Goal: Complete application form: Complete application form

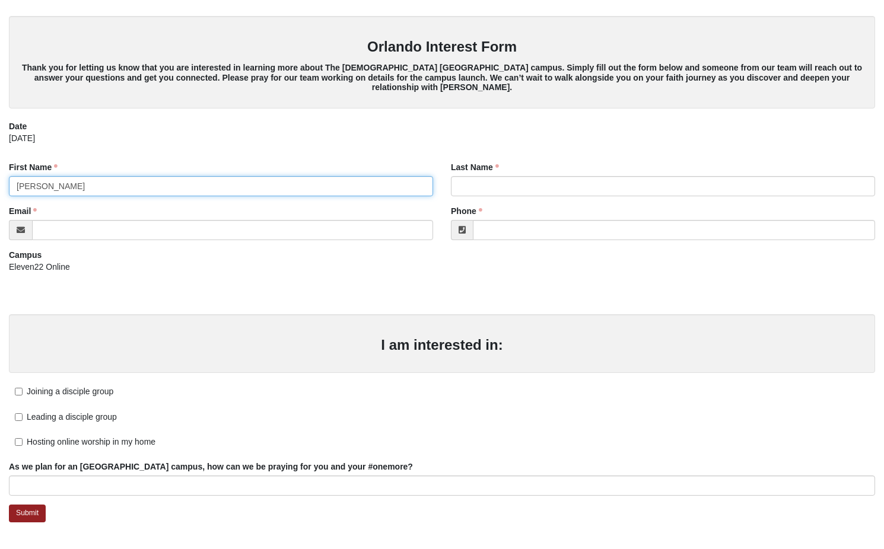
type input "[PERSON_NAME]"
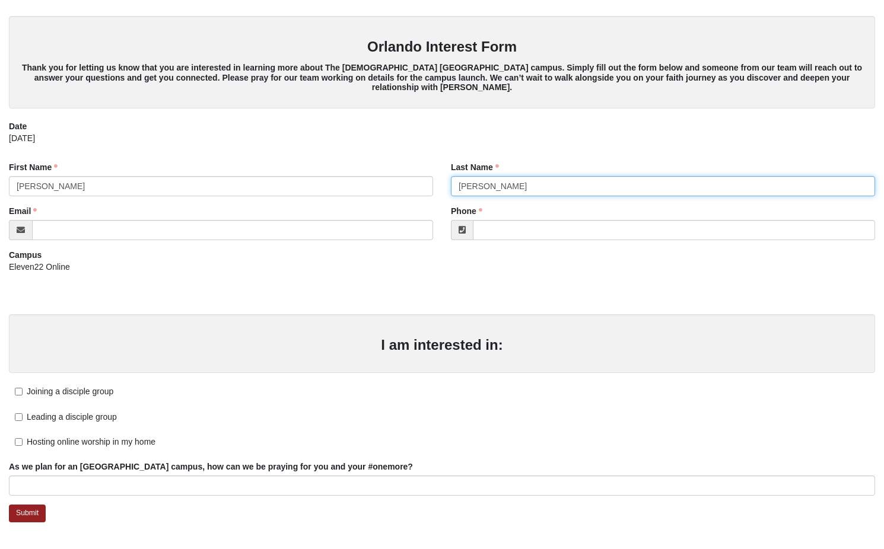
type input "[PERSON_NAME]"
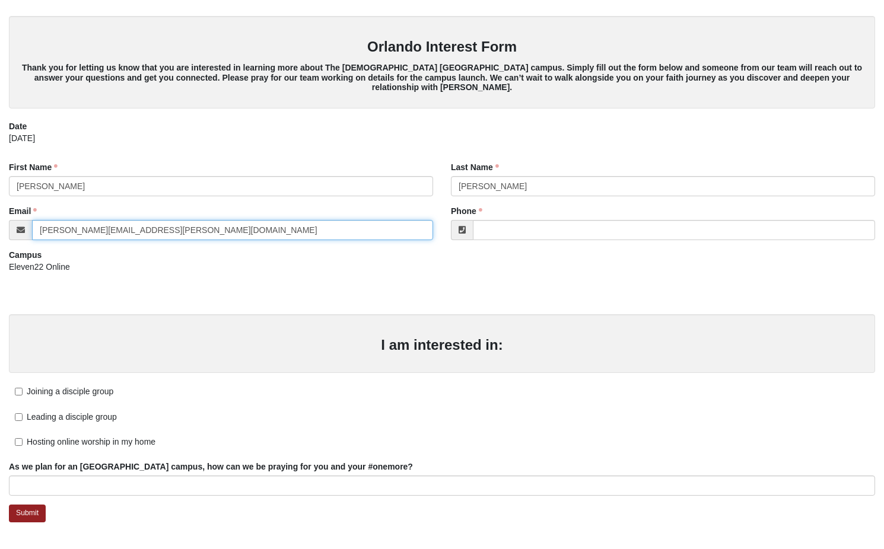
type input "[PERSON_NAME][EMAIL_ADDRESS][PERSON_NAME][DOMAIN_NAME]"
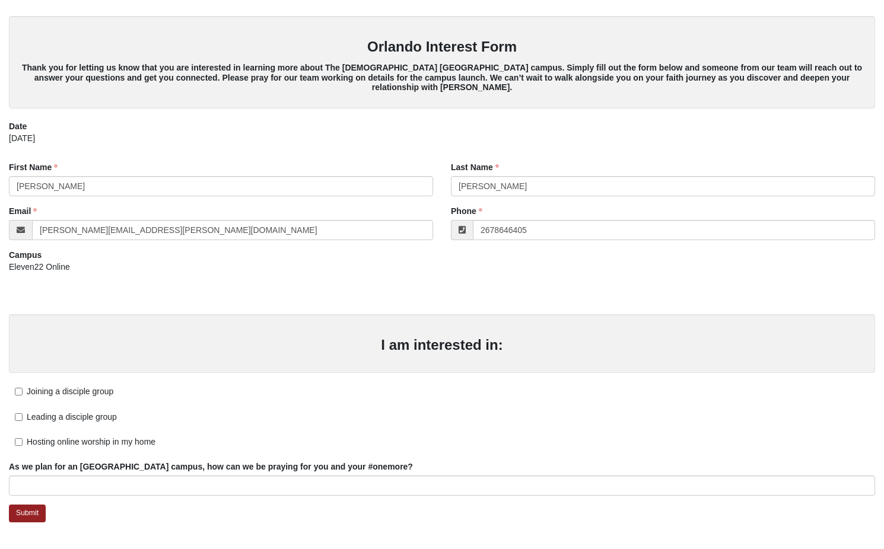
type input "(267) 864-6405"
click at [269, 285] on div "Campus Eleven22 Online" at bounding box center [221, 269] width 442 height 41
click at [77, 391] on span "Joining a disciple group" at bounding box center [70, 391] width 87 height 9
click at [23, 391] on input "Joining a disciple group" at bounding box center [19, 392] width 8 height 8
checkbox input "true"
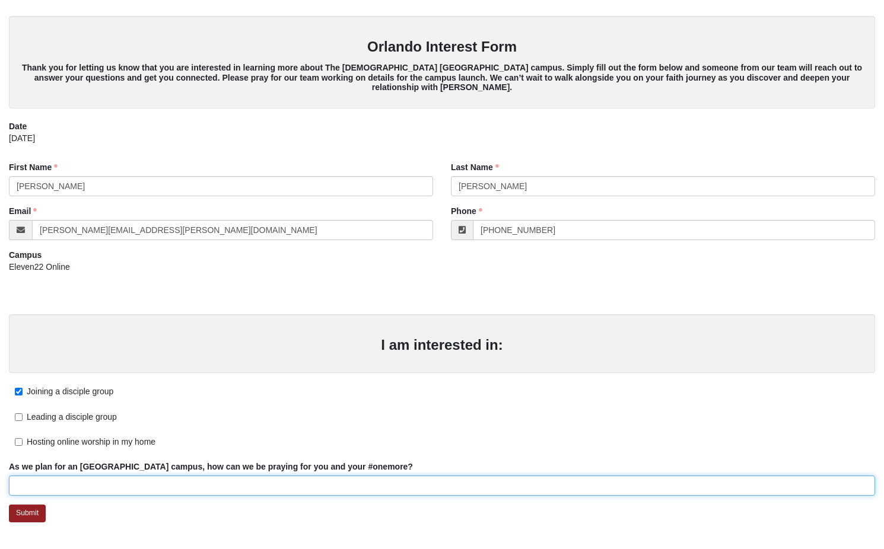
click at [94, 486] on input "As we plan for an Orlando campus, how can we be praying for you and your #onemo…" at bounding box center [442, 486] width 866 height 20
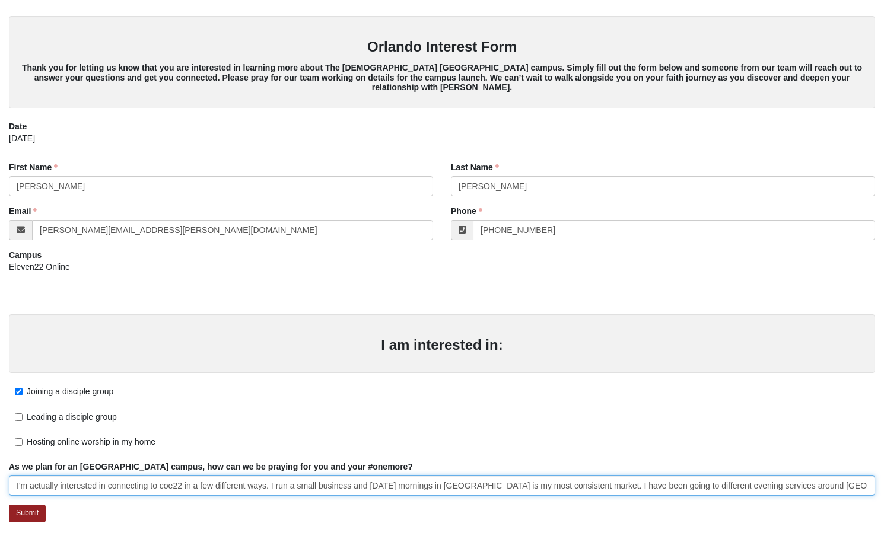
drag, startPoint x: 219, startPoint y: 481, endPoint x: 883, endPoint y: 491, distance: 663.3
click at [883, 491] on div "Card Entry Orlando Interest Form Thank you for letting us know that you are int…" at bounding box center [442, 270] width 884 height 540
click at [854, 486] on input "I'm actually interested in connecting to coe22 in a few different ways. I run a…" at bounding box center [442, 486] width 866 height 20
drag, startPoint x: 869, startPoint y: 483, endPoint x: 422, endPoint y: 482, distance: 446.7
click at [422, 482] on input "I'm actually interested in connecting to coe22 in a few different ways. I run a…" at bounding box center [442, 486] width 866 height 20
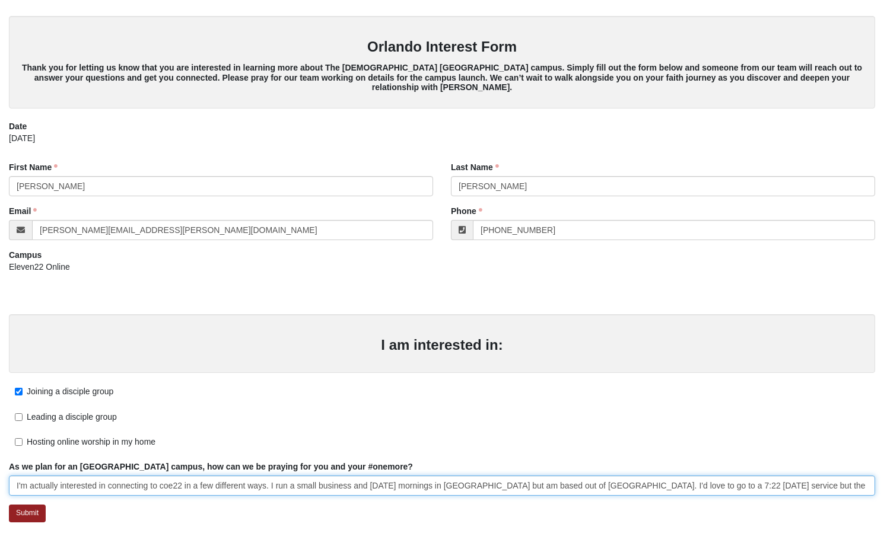
drag, startPoint x: 271, startPoint y: 481, endPoint x: -28, endPoint y: 480, distance: 299.0
click at [0, 480] on html "Card Entry Orlando Interest Form" at bounding box center [442, 270] width 884 height 540
click at [219, 481] on input "I run a small business and Sunday mornings in Orlando but am based out of New S…" at bounding box center [442, 486] width 866 height 20
click at [584, 484] on input "I run a small business and Sunday mornings in Orlando is my most consistent inc…" at bounding box center [442, 486] width 866 height 20
click at [651, 483] on input "I run a small business and Sunday mornings in Orlando is my most consistent inc…" at bounding box center [442, 486] width 866 height 20
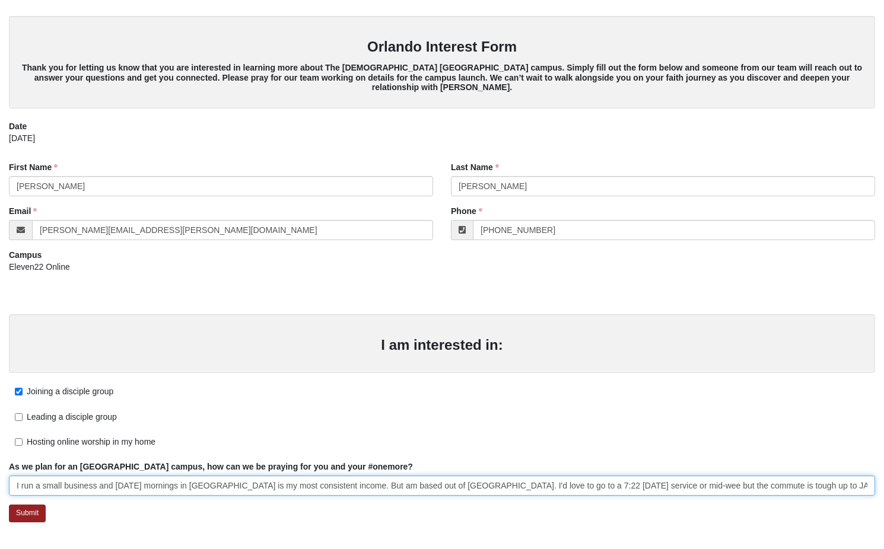
click at [651, 483] on input "I run a small business and Sunday mornings in Orlando is my most consistent inc…" at bounding box center [442, 486] width 866 height 20
click at [342, 484] on input "I run a small business and Sunday mornings in Orlando is my most consistent inc…" at bounding box center [442, 486] width 866 height 20
click at [619, 482] on input "I run a small business and Sunday mornings in Orlando is my most consistent inc…" at bounding box center [442, 486] width 866 height 20
click at [140, 484] on input "I run a small business and Sunday mornings in Orlando is my most consistent inc…" at bounding box center [442, 486] width 866 height 20
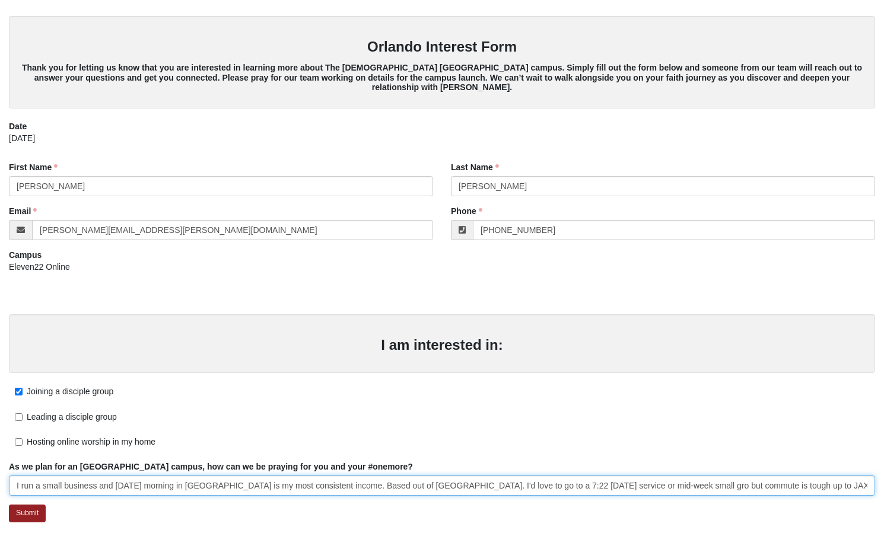
type input "I run a small business and Sunday mornings in Orlando is my most consistent inc…"
drag, startPoint x: 300, startPoint y: 485, endPoint x: -23, endPoint y: 485, distance: 322.1
click at [0, 485] on html "Card Entry Orlando Interest Form" at bounding box center [442, 270] width 884 height 540
click at [398, 478] on input "I run a small business and Sunday mornings in Orlando is my most consistent inc…" at bounding box center [442, 486] width 866 height 20
drag, startPoint x: 816, startPoint y: 482, endPoint x: 889, endPoint y: 482, distance: 73.6
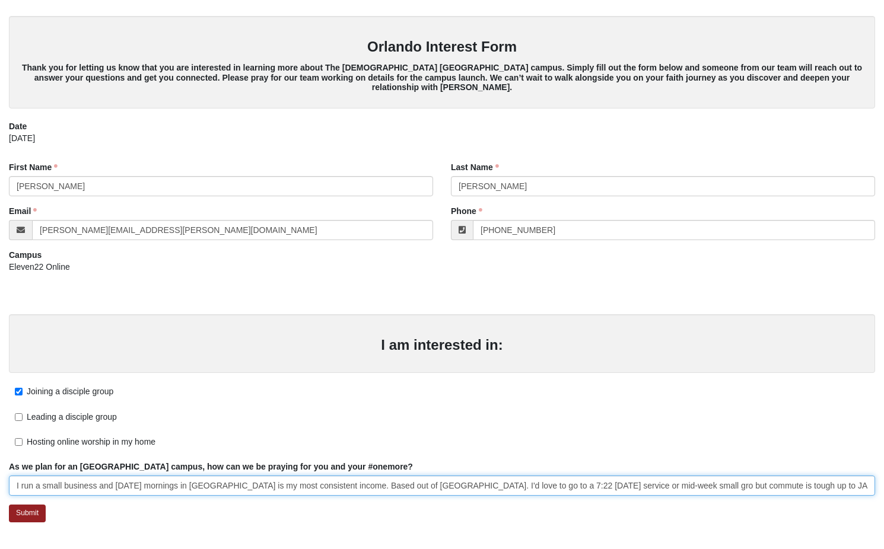
click at [883, 482] on html "Card Entry Orlando Interest Form" at bounding box center [442, 270] width 884 height 540
click at [738, 482] on input "I run a small business and Sunday mornings in Orlando is my most consistent inc…" at bounding box center [442, 486] width 866 height 20
click at [529, 487] on input "I run a small business and Sunday mornings in Orlando is my most consistent inc…" at bounding box center [442, 486] width 866 height 20
click at [817, 483] on input "Struggling to find Christian community with my work travel schedule. I'm actual…" at bounding box center [442, 486] width 866 height 20
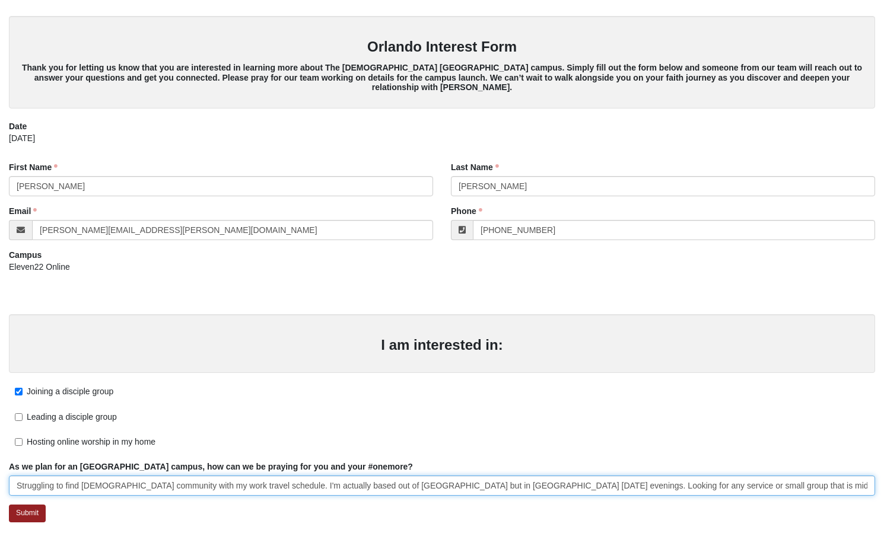
drag, startPoint x: 192, startPoint y: 485, endPoint x: -17, endPoint y: 483, distance: 208.8
click at [0, 483] on html "Card Entry Orlando Interest Form" at bounding box center [442, 270] width 884 height 540
click at [131, 483] on input "Struggling to find Christian community with my work travel schedule. I'm actual…" at bounding box center [442, 486] width 866 height 20
click at [298, 485] on input "Struggling to find Christian community with my work travel schedule. I'm actual…" at bounding box center [442, 486] width 866 height 20
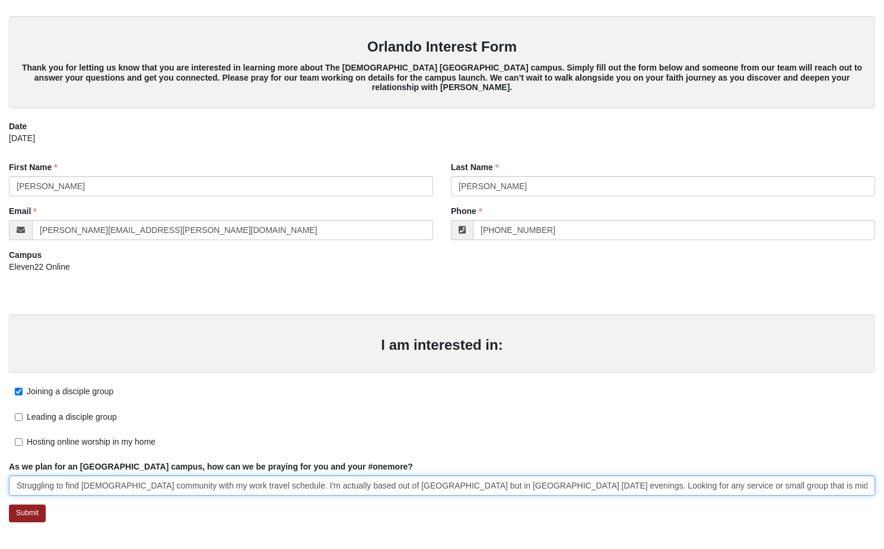
click at [492, 487] on input "Struggling to find Christian community with my work travel schedule. I'm actual…" at bounding box center [442, 486] width 866 height 20
drag, startPoint x: 492, startPoint y: 487, endPoint x: 436, endPoint y: 488, distance: 55.8
click at [436, 488] on input "Struggling to find Christian community with my work travel schedule. I'm actual…" at bounding box center [442, 486] width 866 height 20
click at [244, 485] on input "Struggling to find Christian community with my work travel schedule. I'm actual…" at bounding box center [442, 486] width 866 height 20
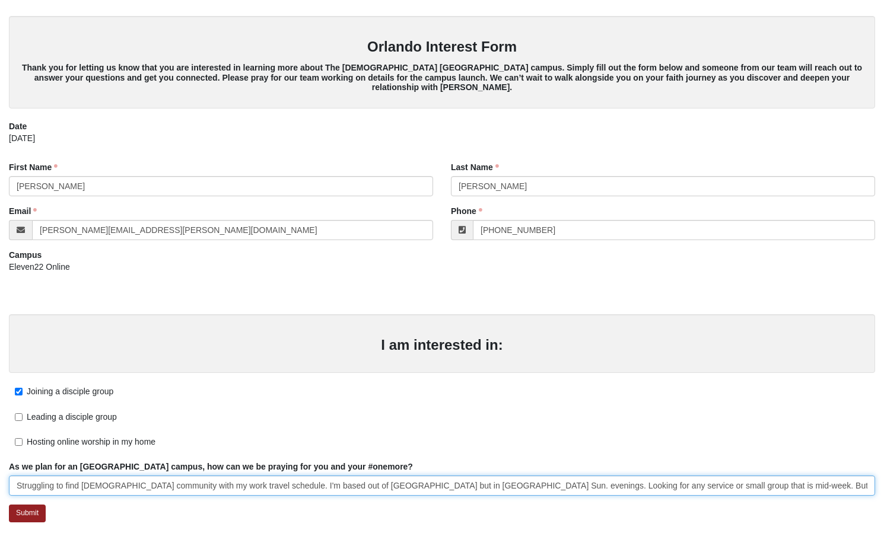
click at [428, 485] on input "Struggling to find Christian community with my work travel schedule. I'm based …" at bounding box center [442, 486] width 866 height 20
click at [180, 483] on input "Struggling to find Christian community with my work travel schedule. I'm based …" at bounding box center [442, 486] width 866 height 20
drag, startPoint x: 460, startPoint y: 485, endPoint x: 881, endPoint y: 486, distance: 421.2
click at [881, 486] on div "Card Entry Orlando Interest Form Thank you for letting us know that you are int…" at bounding box center [442, 270] width 884 height 540
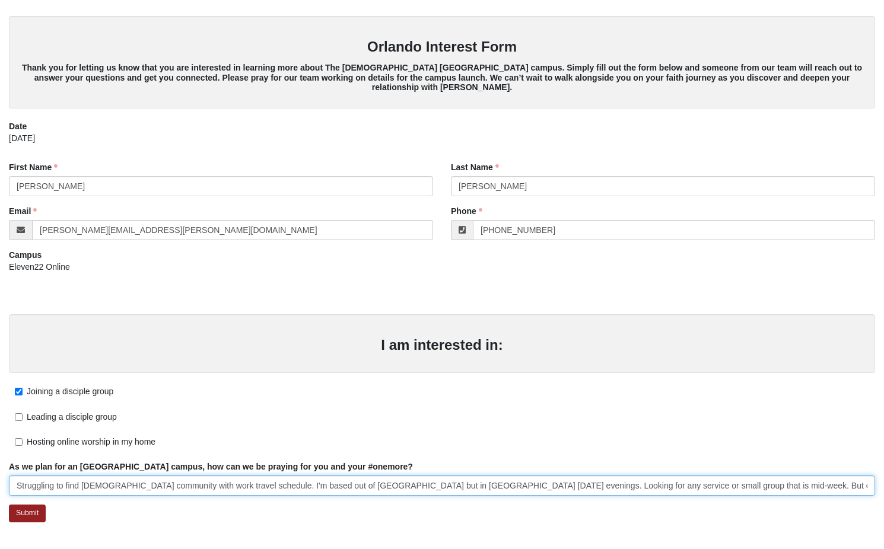
click at [850, 485] on input "Struggling to find Christian community with work travel schedule. I'm based out…" at bounding box center [442, 486] width 866 height 20
click at [651, 483] on input "Struggling to find Christian community with work travel schedule. I'm based out…" at bounding box center [442, 486] width 866 height 20
click at [790, 482] on input "Struggling to find Christian community with work travel schedule. I'm based out…" at bounding box center [442, 486] width 866 height 20
click at [779, 481] on input "Struggling to find Christian community with work travel schedule. I'm based out…" at bounding box center [442, 486] width 866 height 20
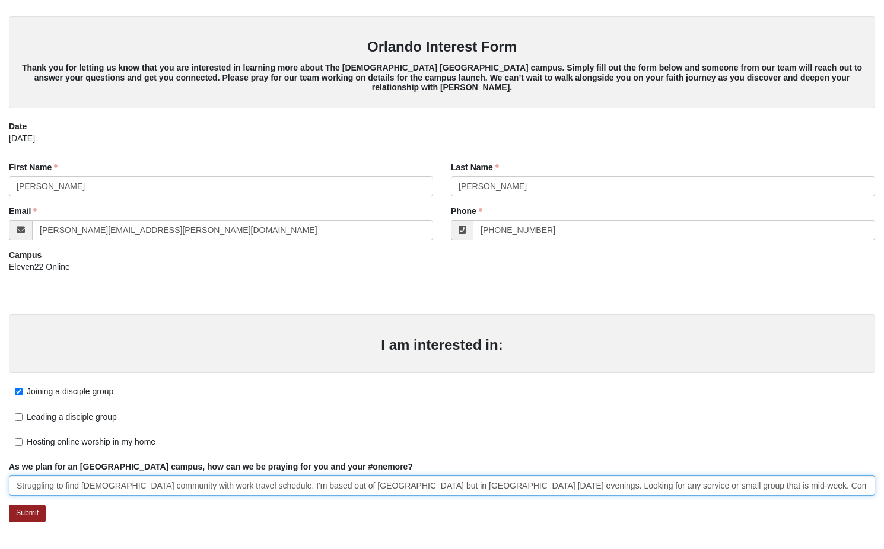
drag, startPoint x: 382, startPoint y: 481, endPoint x: -17, endPoint y: 461, distance: 399.8
click at [0, 461] on html "Card Entry Orlando Interest Form" at bounding box center [442, 270] width 884 height 540
click at [69, 483] on input "Struggling to find Christian community with work travel schedule. I'm based out…" at bounding box center [442, 486] width 866 height 20
click at [195, 483] on input "Struggling to find Christian community with work travel schedule. I'm based out…" at bounding box center [442, 486] width 866 height 20
click at [789, 483] on input "Struggling to find Christian community with travel schedule. I'm based out of N…" at bounding box center [442, 486] width 866 height 20
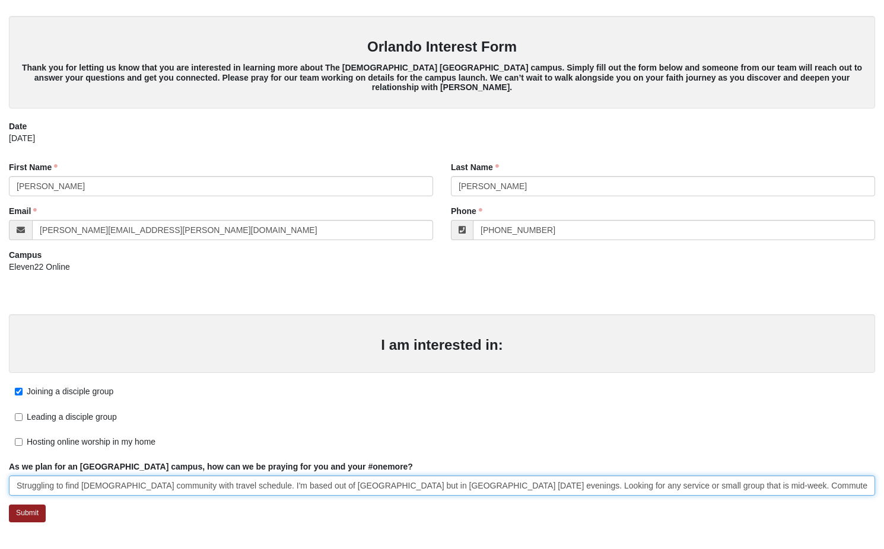
drag, startPoint x: 765, startPoint y: 485, endPoint x: -54, endPoint y: 481, distance: 819.3
click at [0, 481] on html "Card Entry Orlando Interest Form" at bounding box center [442, 270] width 884 height 540
click at [123, 485] on input "Struggling to find Christian community with travel schedule. I'm based out of N…" at bounding box center [442, 486] width 866 height 20
drag, startPoint x: 103, startPoint y: 485, endPoint x: 893, endPoint y: 488, distance: 790.2
click at [883, 488] on html "Card Entry Orlando Interest Form" at bounding box center [442, 270] width 884 height 540
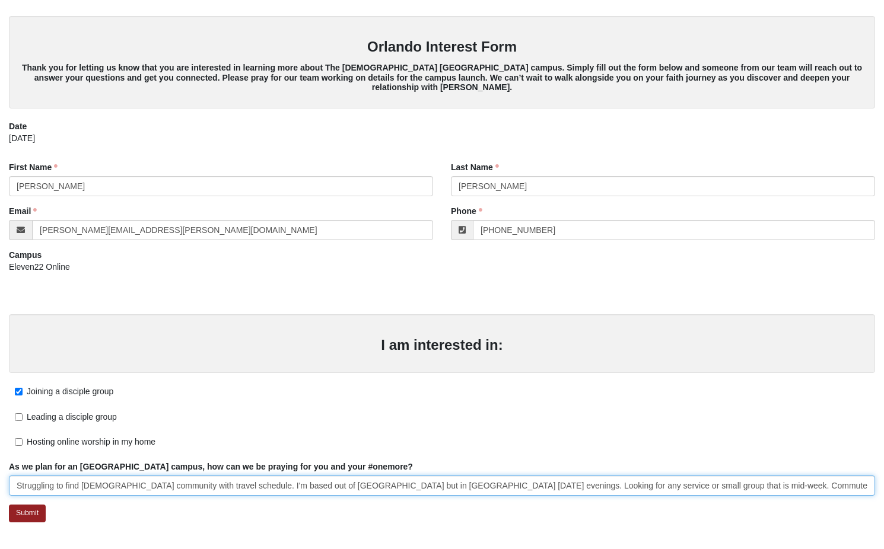
click at [863, 488] on input "Struggling to find Christian community with travel schedule. I'm based out of N…" at bounding box center [442, 486] width 866 height 20
click at [847, 487] on input "Struggling to find Christian community with travel schedule. I'm based out of N…" at bounding box center [442, 486] width 866 height 20
drag, startPoint x: 876, startPoint y: 486, endPoint x: 920, endPoint y: 486, distance: 43.9
click at [883, 486] on html "Card Entry Orlando Interest Form" at bounding box center [442, 270] width 884 height 540
click at [845, 486] on input "Struggling to find Christian community with travel schedule. I'm based out of N…" at bounding box center [442, 486] width 866 height 20
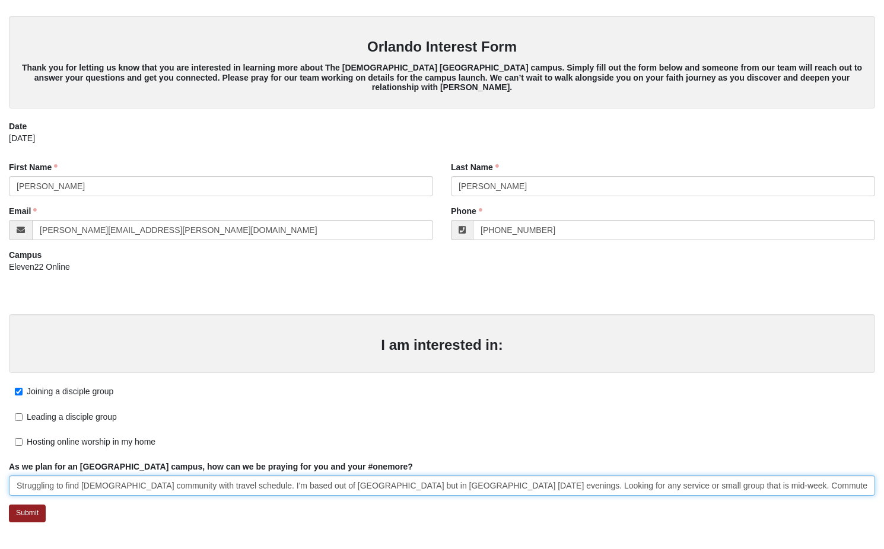
click at [466, 477] on input "Struggling to find Christian community with travel schedule. I'm based out of N…" at bounding box center [442, 486] width 866 height 20
drag, startPoint x: 418, startPoint y: 483, endPoint x: 889, endPoint y: 489, distance: 471.1
click at [883, 489] on html "Card Entry Orlando Interest Form" at bounding box center [442, 270] width 884 height 540
click at [790, 487] on input "Struggling to find Christian community with travel schedule. I'm based out of N…" at bounding box center [442, 486] width 866 height 20
type input "Struggling to find Christian community with travel schedule. I'm based out of N…"
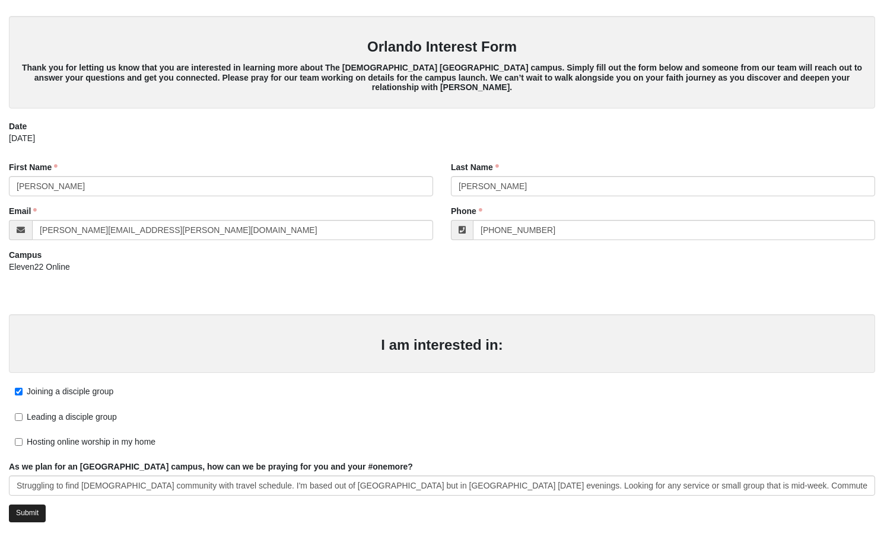
click at [33, 508] on link "Submit" at bounding box center [27, 513] width 37 height 17
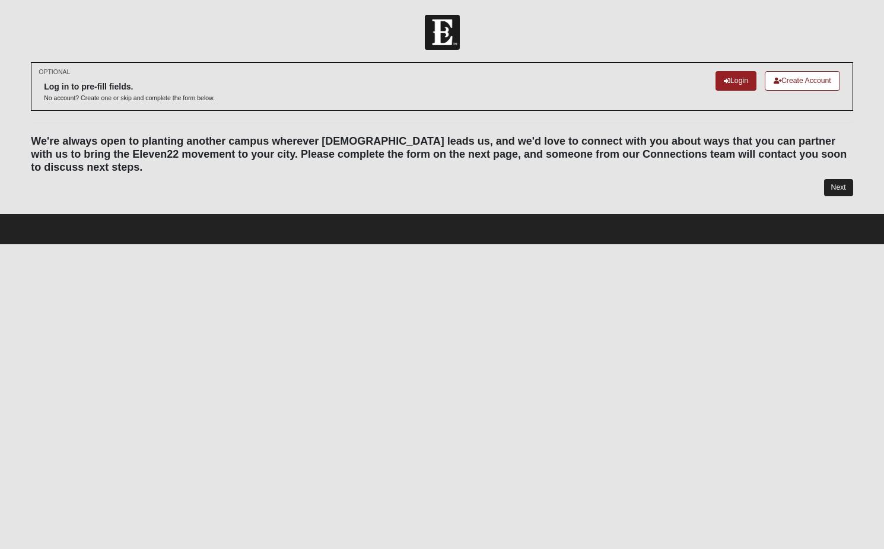
click at [834, 186] on link "Next" at bounding box center [838, 187] width 29 height 17
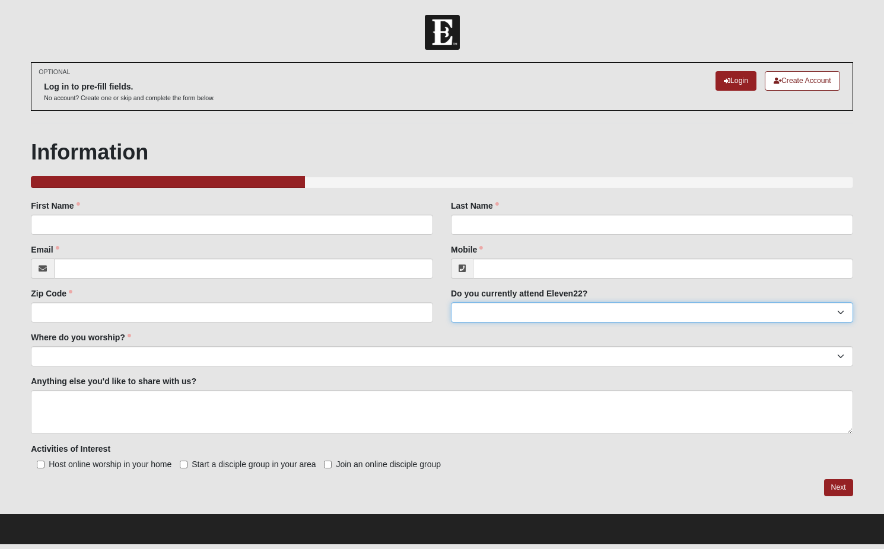
select select "No"
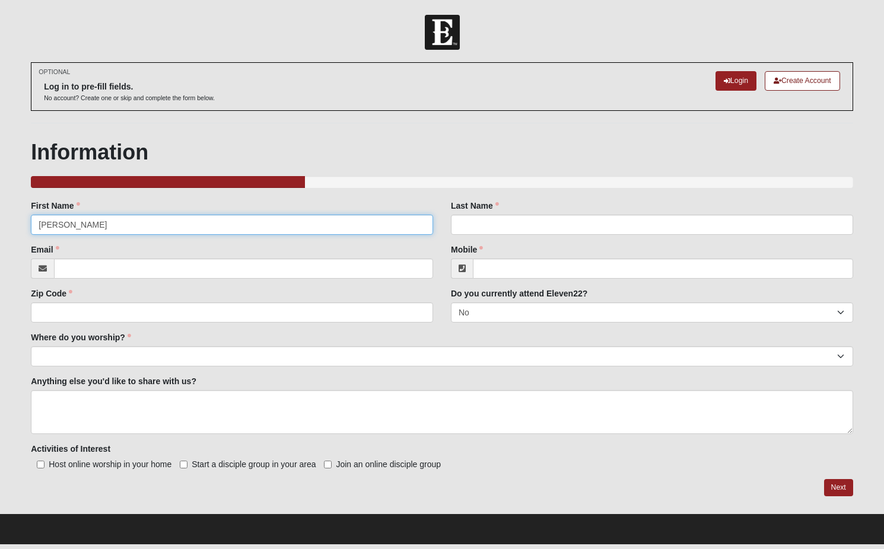
type input "[PERSON_NAME]"
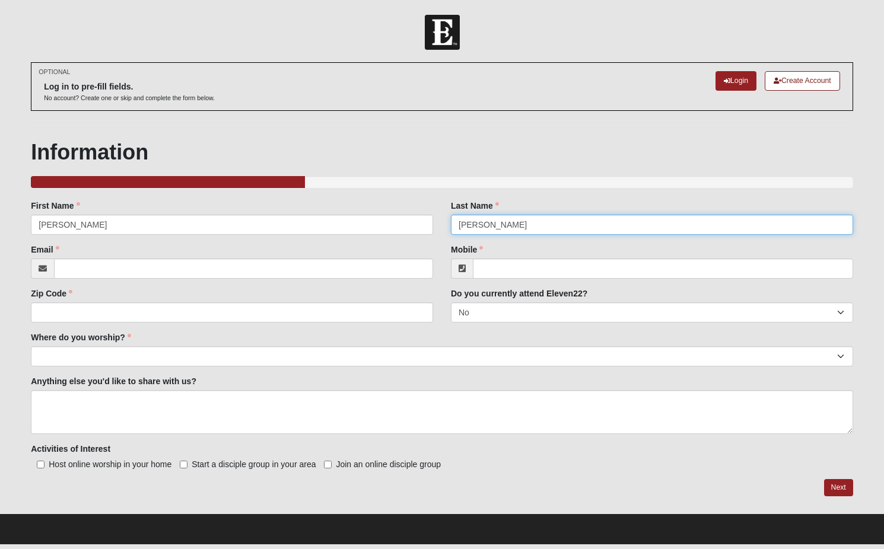
type input "[PERSON_NAME]"
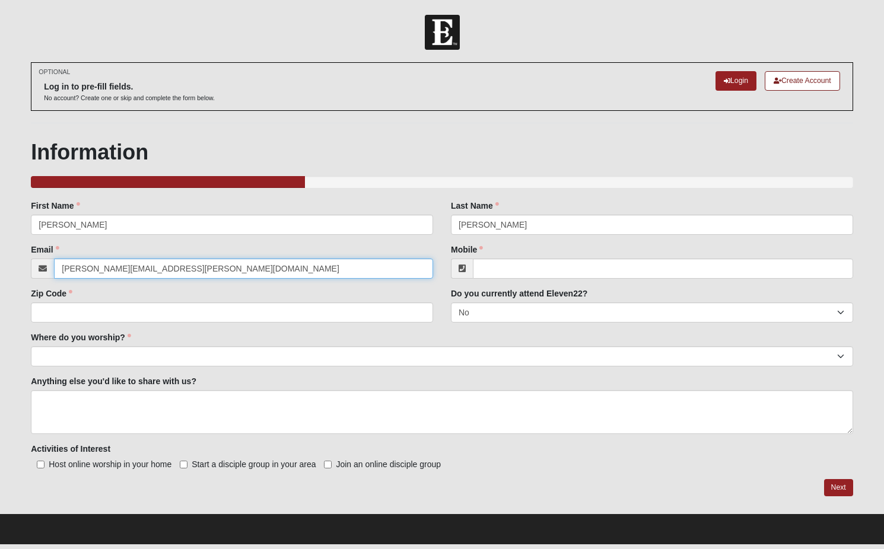
type input "[PERSON_NAME][EMAIL_ADDRESS][PERSON_NAME][DOMAIN_NAME]"
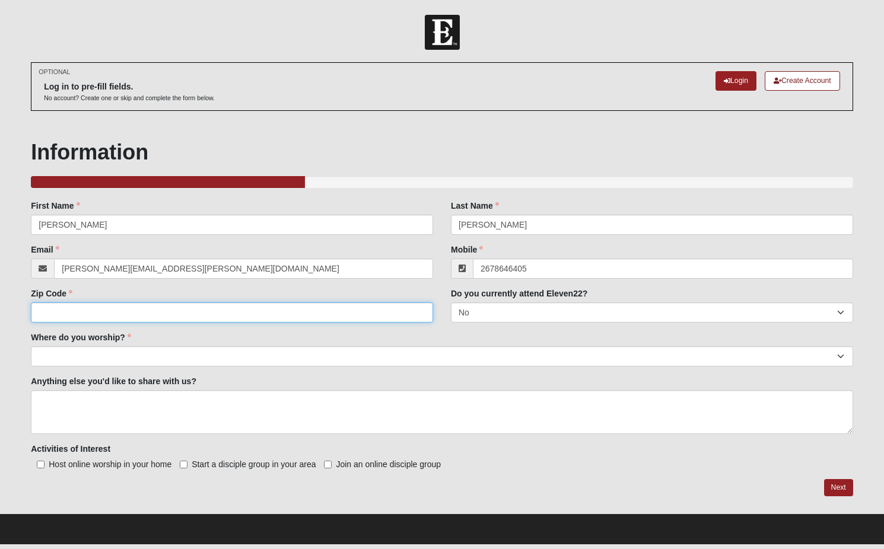
type input "[PHONE_NUMBER]"
type input "32169"
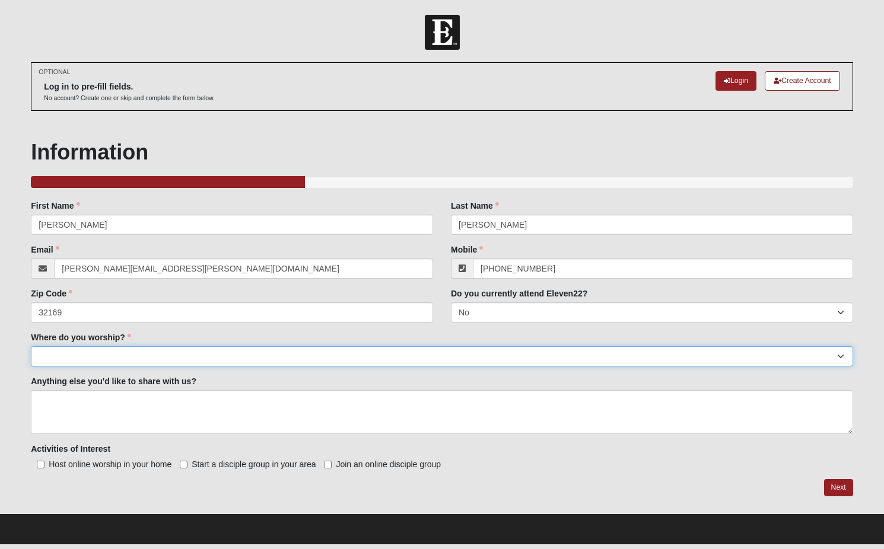
select select "14"
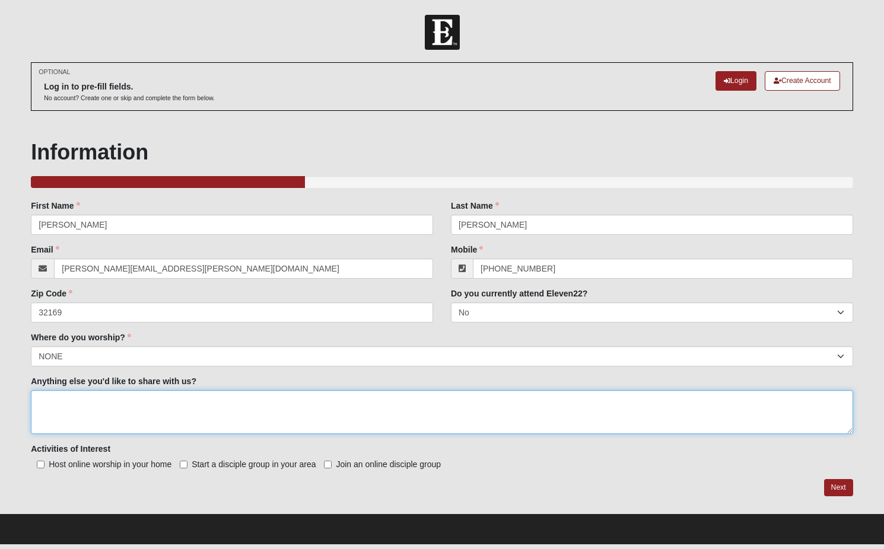
click at [150, 420] on textarea "Anything else you'd like to share with us?" at bounding box center [442, 412] width 822 height 44
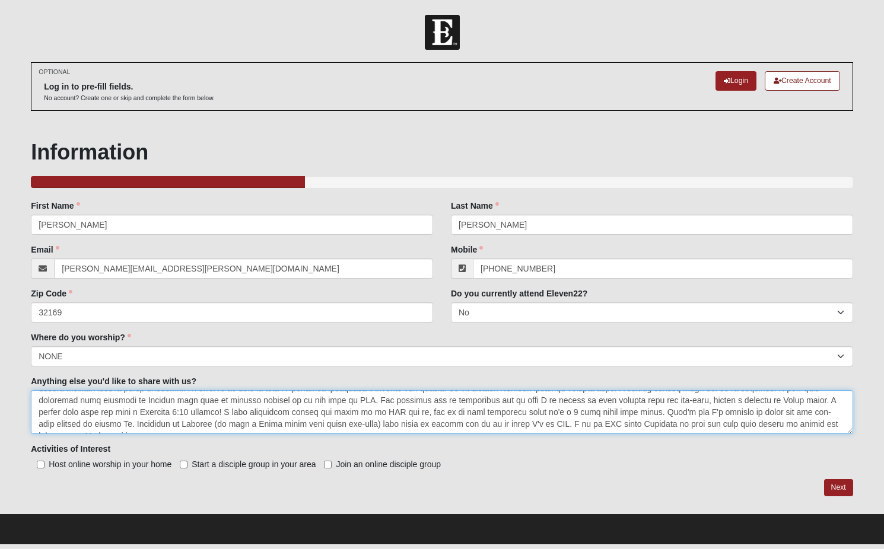
scroll to position [31, 0]
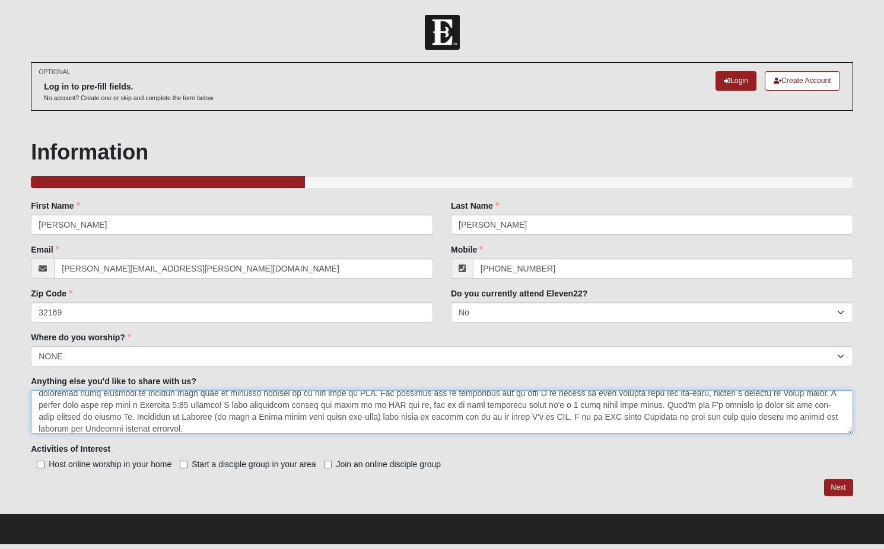
type textarea "Hi--I just filled out the Orlando interest form, but have more space to write h…"
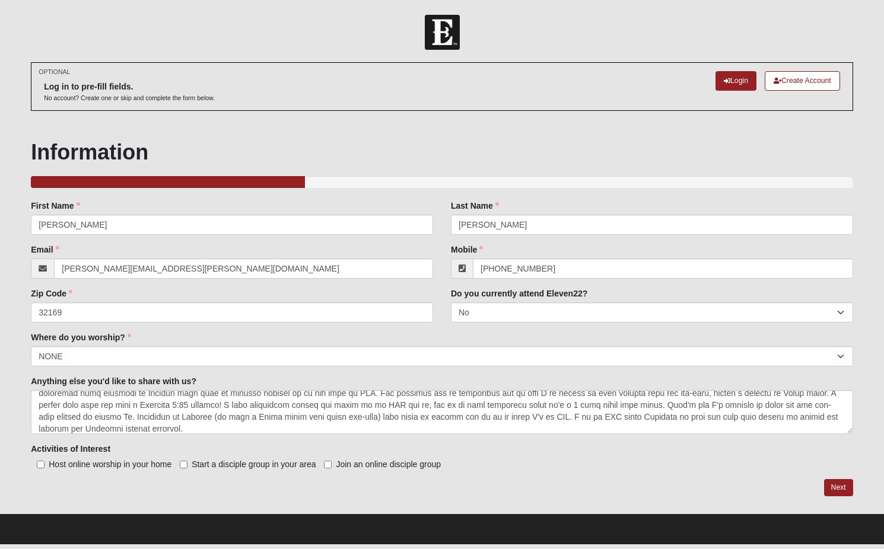
click at [341, 469] on label "Join an online disciple group" at bounding box center [382, 465] width 117 height 12
click at [332, 469] on input "Join an online disciple group" at bounding box center [328, 465] width 8 height 8
click at [341, 469] on label "Join an online disciple group" at bounding box center [382, 465] width 117 height 12
click at [332, 469] on input "Join an online disciple group" at bounding box center [328, 465] width 8 height 8
checkbox input "false"
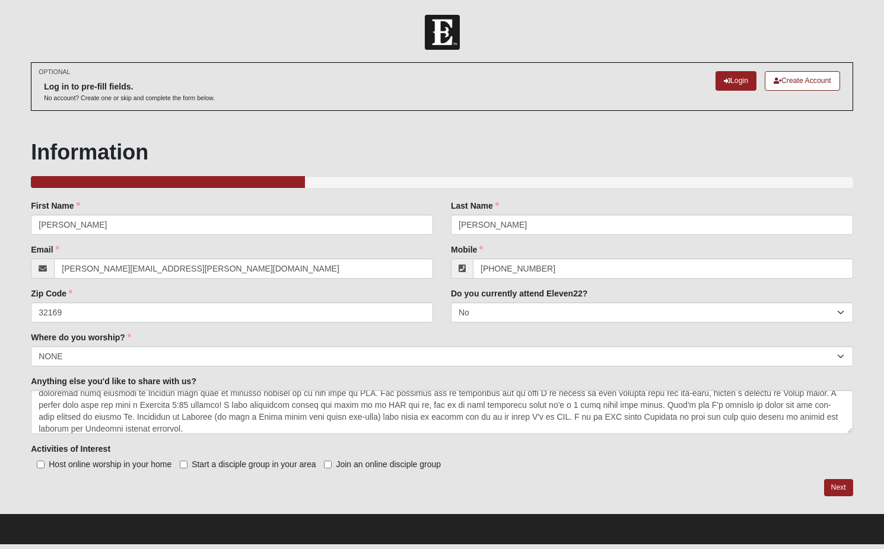
click at [236, 466] on span "Start a disciple group in your area" at bounding box center [254, 464] width 124 height 9
click at [187, 466] on input "Start a disciple group in your area" at bounding box center [184, 465] width 8 height 8
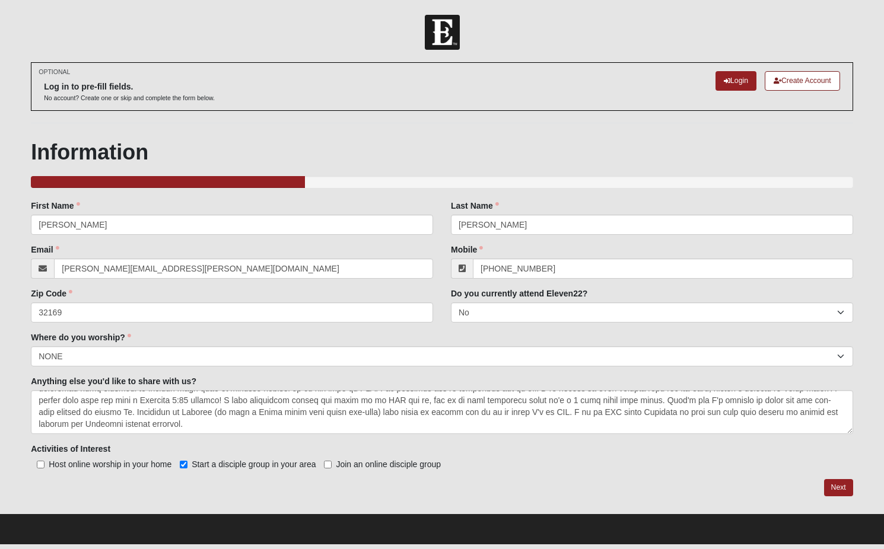
scroll to position [36, 0]
click at [233, 466] on span "Start a disciple group in your area" at bounding box center [254, 464] width 124 height 9
click at [187, 466] on input "Start a disciple group in your area" at bounding box center [184, 465] width 8 height 8
checkbox input "false"
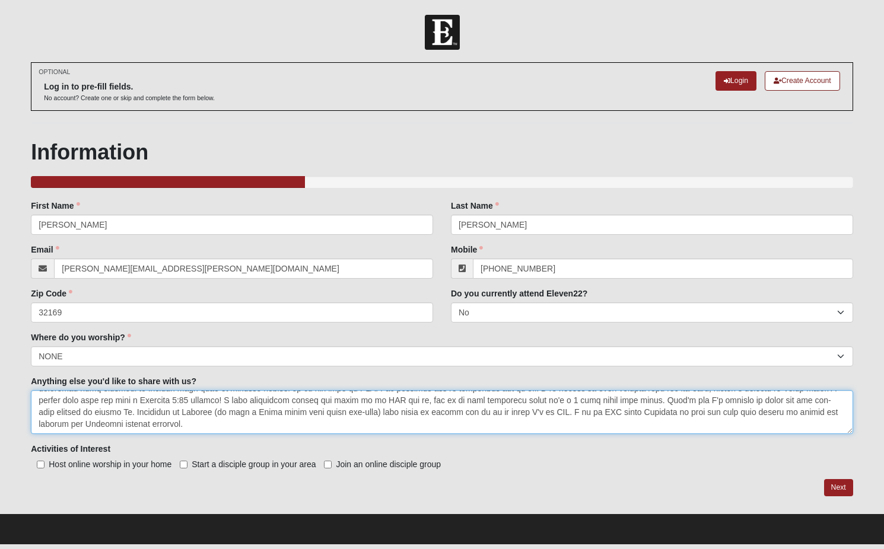
click at [355, 429] on textarea "Anything else you'd like to share with us?" at bounding box center [442, 412] width 822 height 44
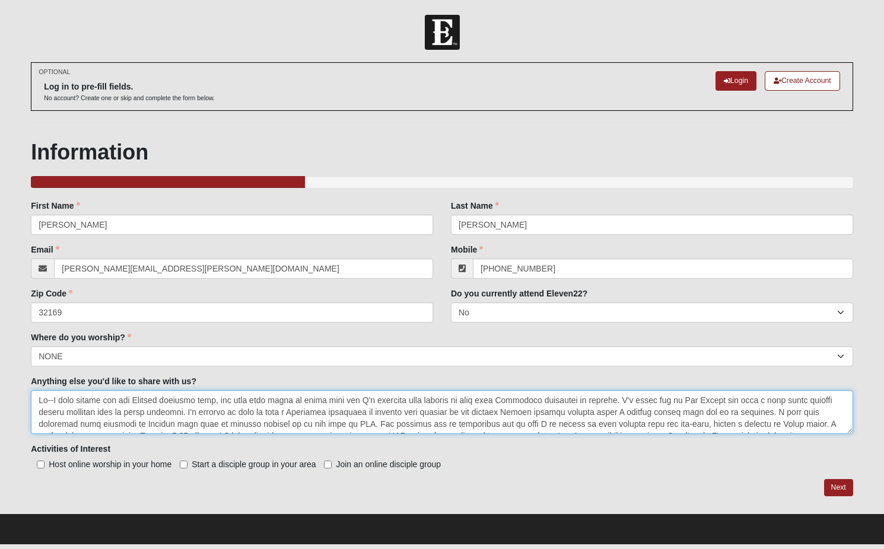
drag, startPoint x: 348, startPoint y: 424, endPoint x: 295, endPoint y: 349, distance: 91.9
click at [295, 349] on div "Family Member to Register First Name [PERSON_NAME] First Name is required. Last…" at bounding box center [442, 335] width 822 height 271
click at [287, 412] on textarea "Anything else you'd like to share with us?" at bounding box center [442, 412] width 822 height 44
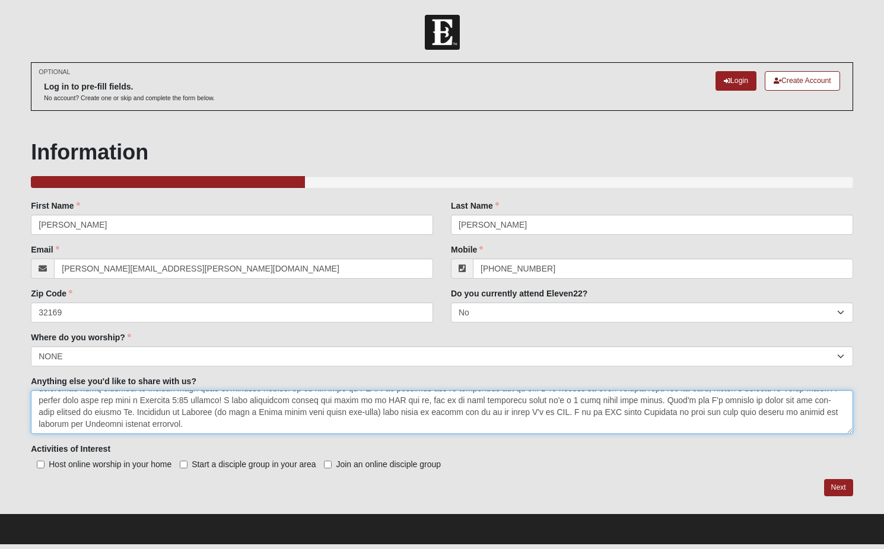
scroll to position [36, 0]
click at [261, 427] on textarea "Anything else you'd like to share with us?" at bounding box center [442, 412] width 822 height 44
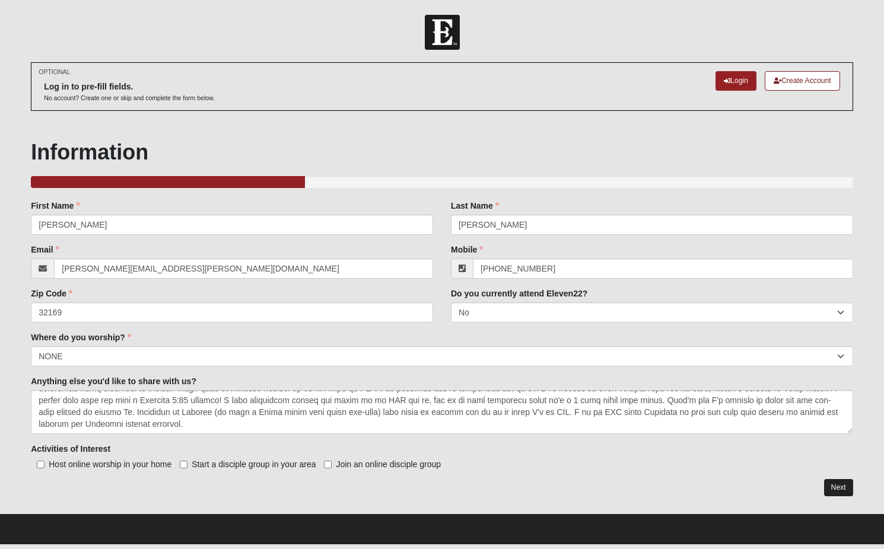
click at [840, 485] on link "Next" at bounding box center [838, 487] width 29 height 17
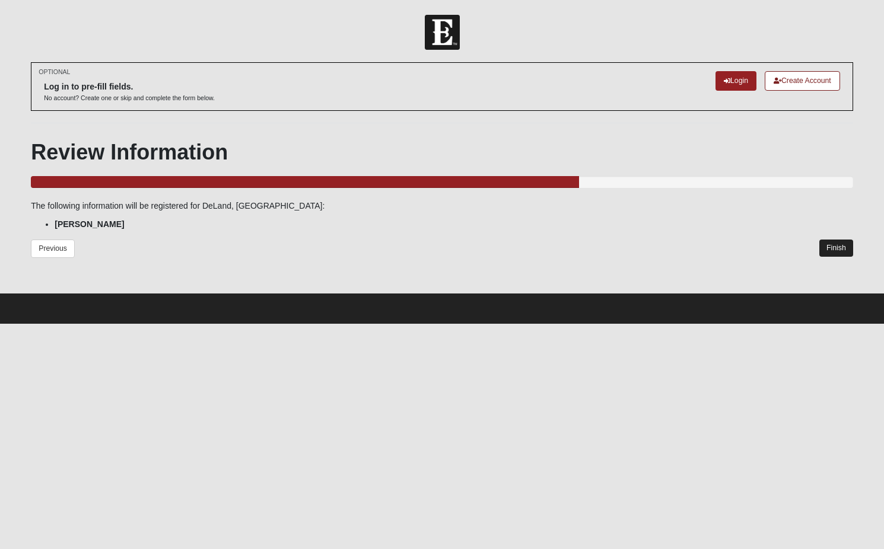
click at [833, 246] on link "Finish" at bounding box center [836, 248] width 34 height 17
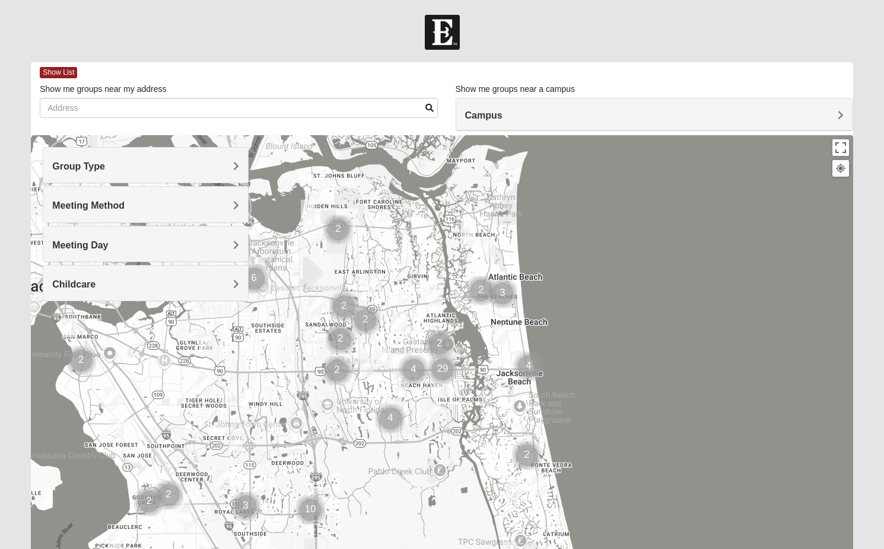
drag, startPoint x: 673, startPoint y: 300, endPoint x: 643, endPoint y: 162, distance: 141.5
click at [643, 162] on div at bounding box center [442, 372] width 822 height 475
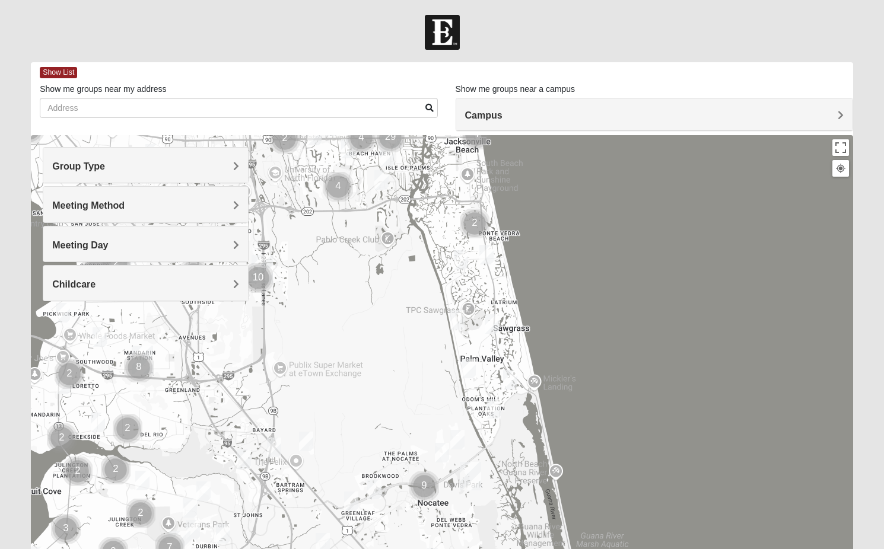
drag, startPoint x: 683, startPoint y: 392, endPoint x: 660, endPoint y: 298, distance: 97.3
click at [660, 298] on div at bounding box center [442, 372] width 822 height 475
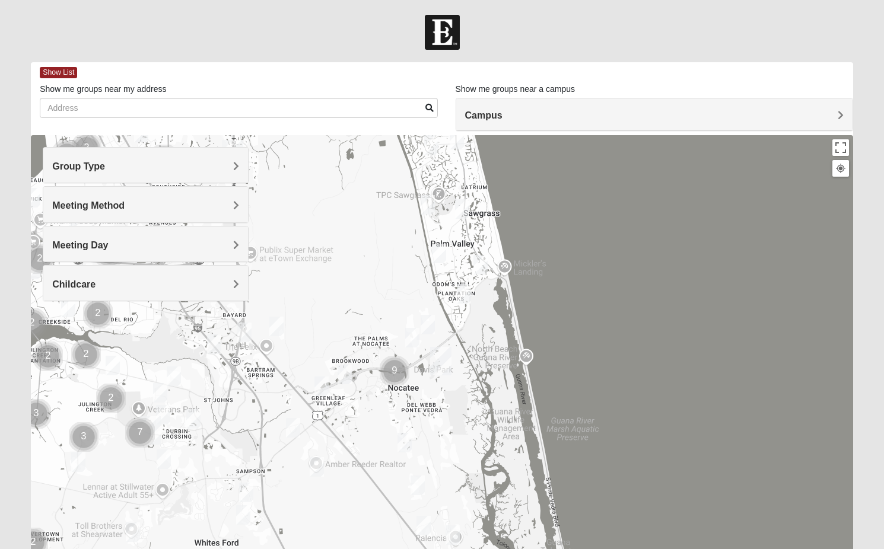
drag, startPoint x: 689, startPoint y: 365, endPoint x: 659, endPoint y: 251, distance: 117.7
click at [659, 251] on div at bounding box center [442, 372] width 822 height 475
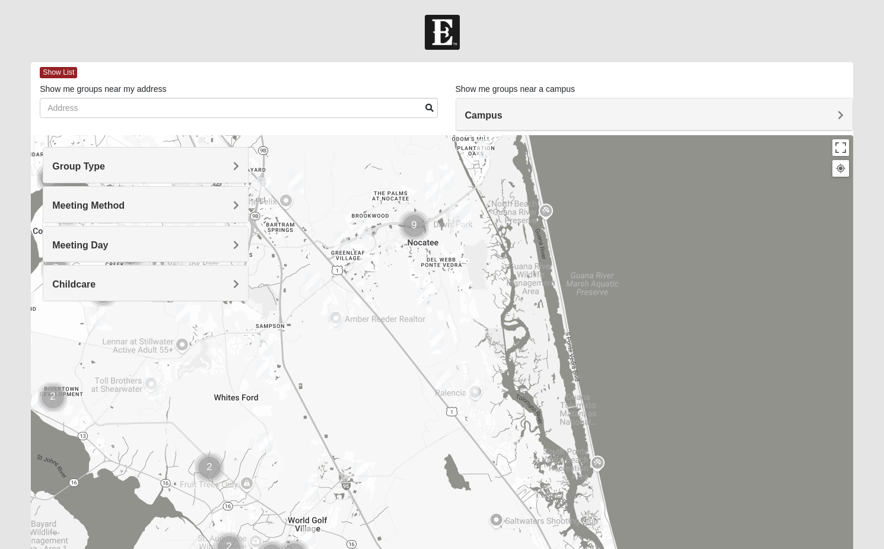
drag, startPoint x: 661, startPoint y: 314, endPoint x: 682, endPoint y: 167, distance: 148.5
click at [681, 167] on div at bounding box center [442, 372] width 822 height 475
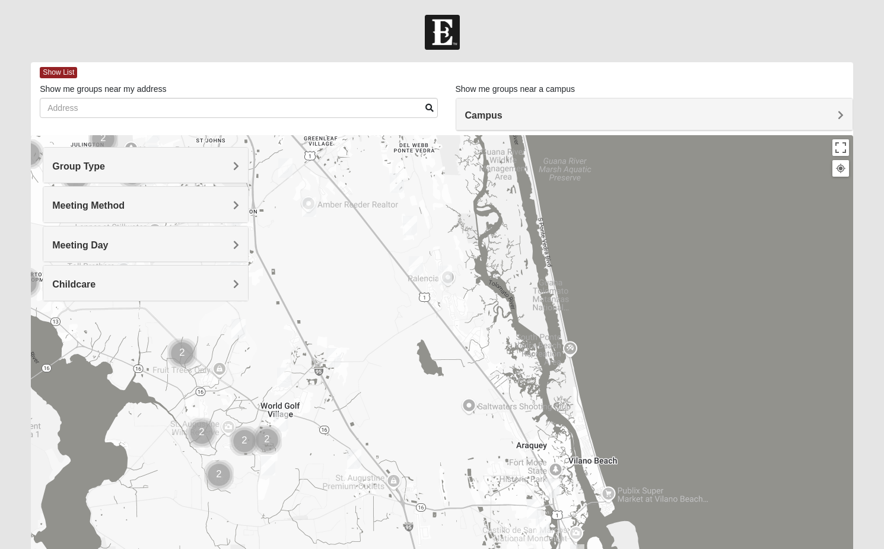
drag, startPoint x: 708, startPoint y: 332, endPoint x: 679, endPoint y: 229, distance: 106.7
click at [679, 229] on div at bounding box center [442, 372] width 822 height 475
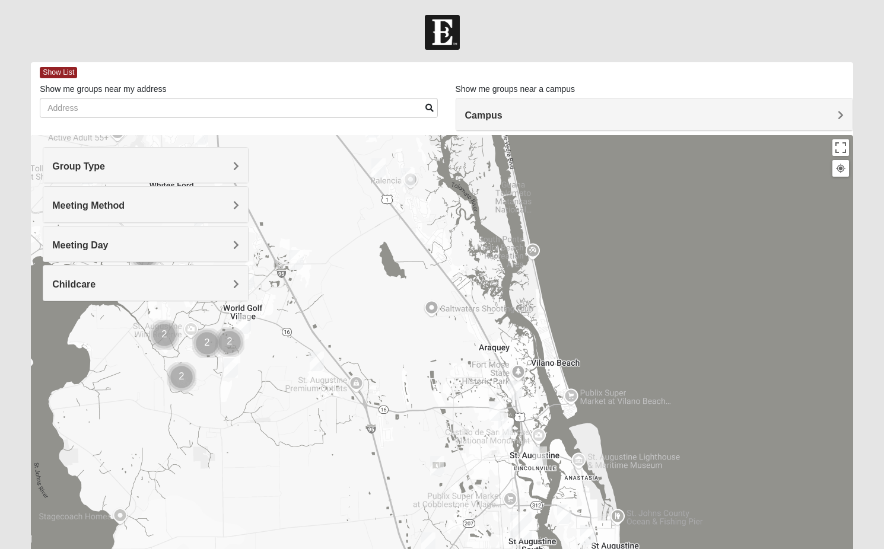
drag, startPoint x: 716, startPoint y: 342, endPoint x: 673, endPoint y: 234, distance: 116.1
click at [673, 234] on div at bounding box center [442, 372] width 822 height 475
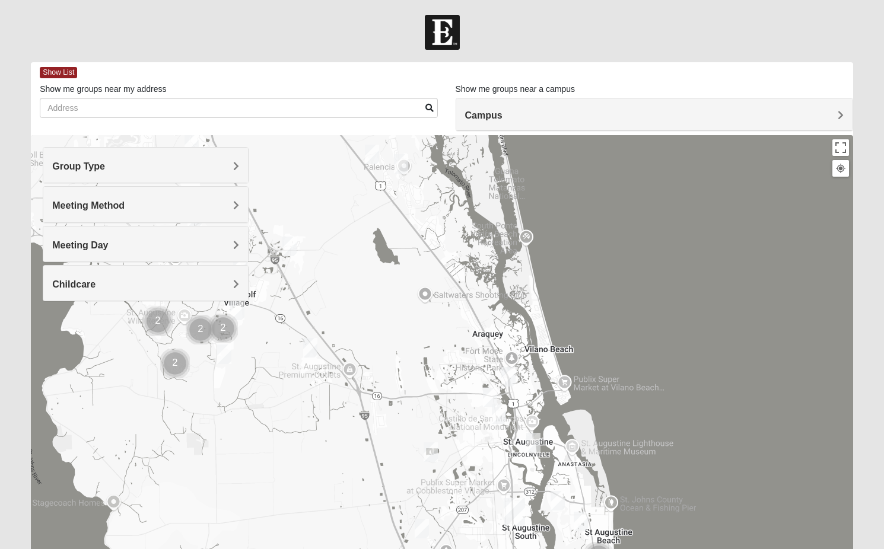
drag, startPoint x: 711, startPoint y: 373, endPoint x: 645, endPoint y: 200, distance: 184.8
click at [645, 200] on div at bounding box center [442, 372] width 822 height 475
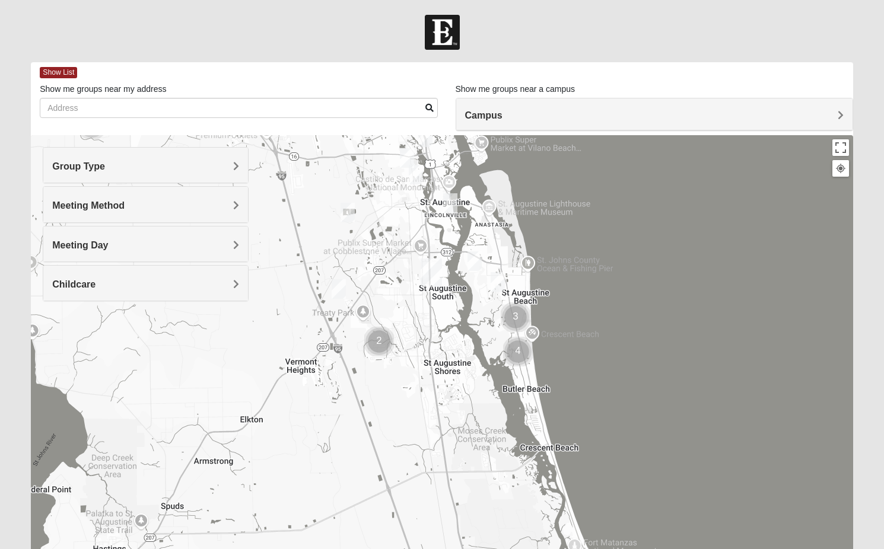
drag, startPoint x: 672, startPoint y: 329, endPoint x: 646, endPoint y: 220, distance: 112.1
click at [646, 221] on div at bounding box center [442, 372] width 822 height 475
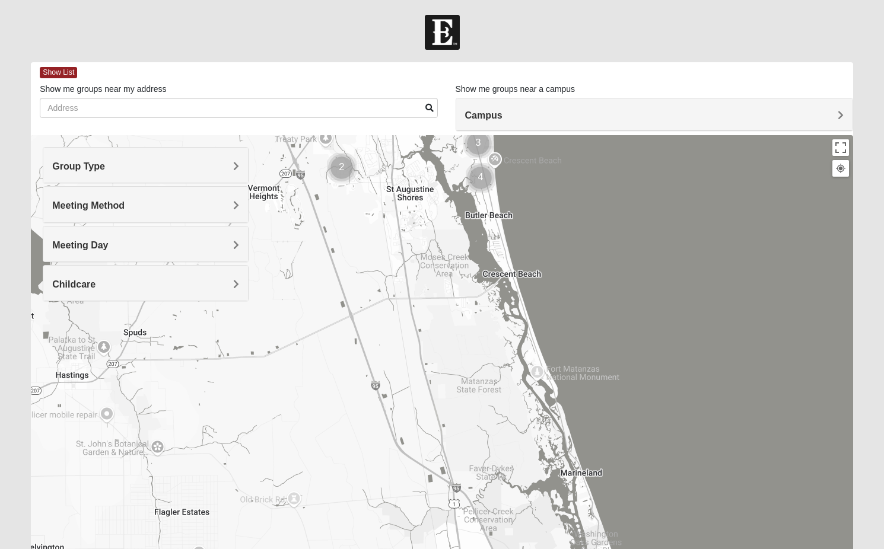
drag, startPoint x: 650, startPoint y: 271, endPoint x: 663, endPoint y: 127, distance: 144.7
click at [663, 127] on div "Show List Loading Groups Keywords Filter Additional Filters Campus Arlington Ba…" at bounding box center [442, 336] width 822 height 548
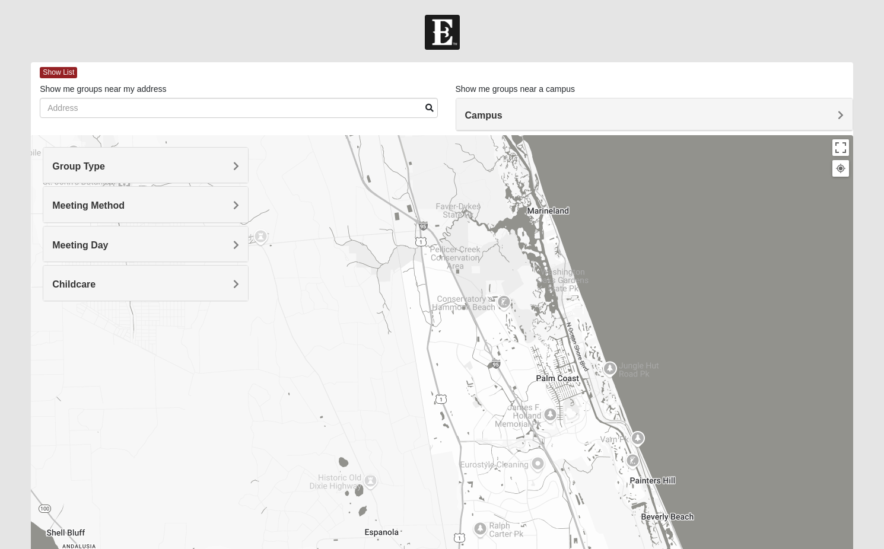
drag, startPoint x: 701, startPoint y: 330, endPoint x: 657, endPoint y: 226, distance: 113.3
click at [657, 226] on div at bounding box center [442, 372] width 822 height 475
click at [161, 166] on h4 "Group Type" at bounding box center [145, 166] width 186 height 11
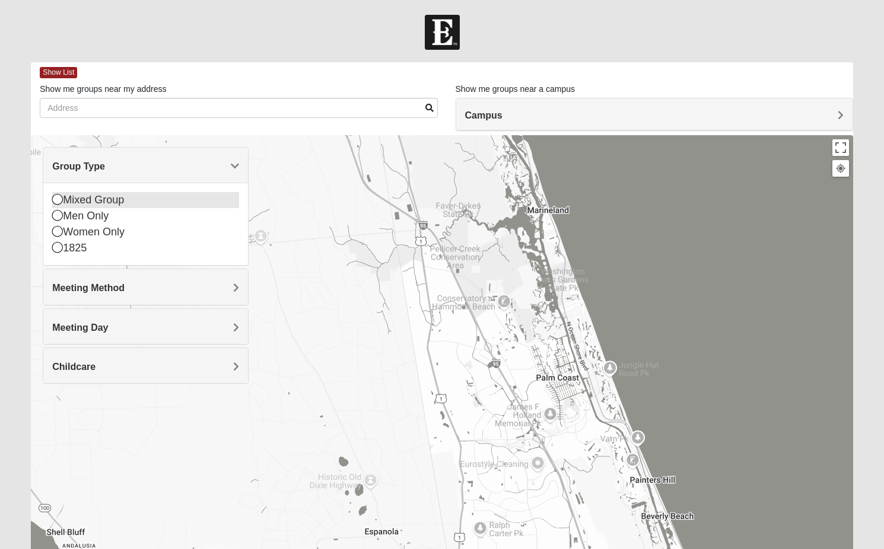
click at [63, 200] on div "Mixed Group" at bounding box center [145, 200] width 186 height 16
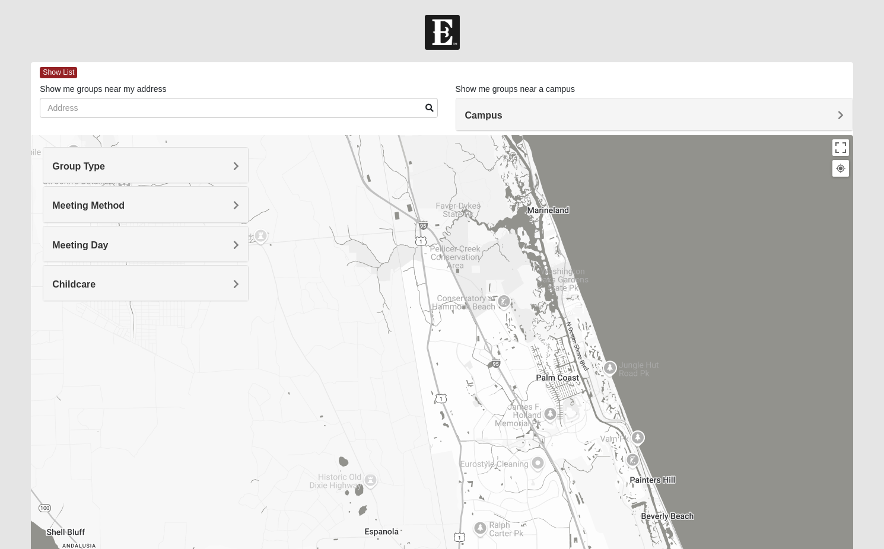
click at [112, 212] on div "Meeting Method" at bounding box center [145, 204] width 204 height 35
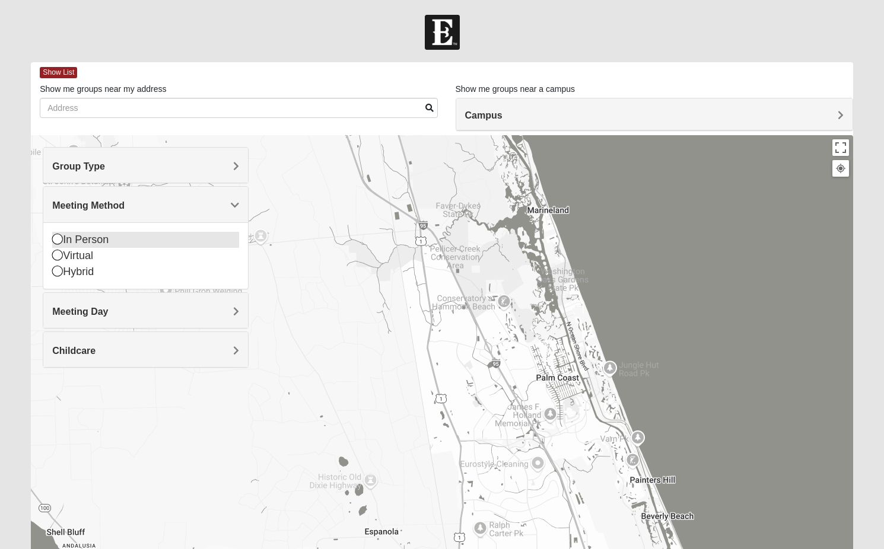
click at [65, 244] on div "In Person" at bounding box center [145, 240] width 186 height 16
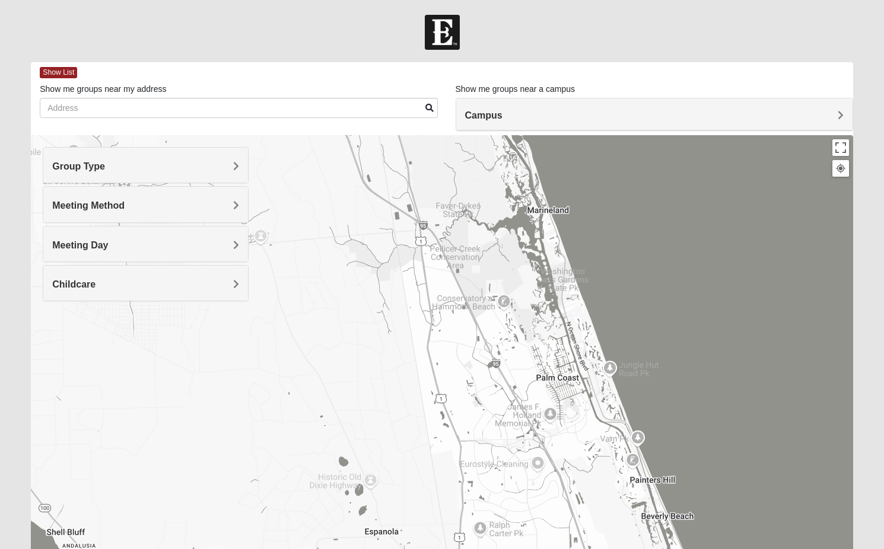
click at [123, 244] on h4 "Meeting Day" at bounding box center [145, 245] width 186 height 11
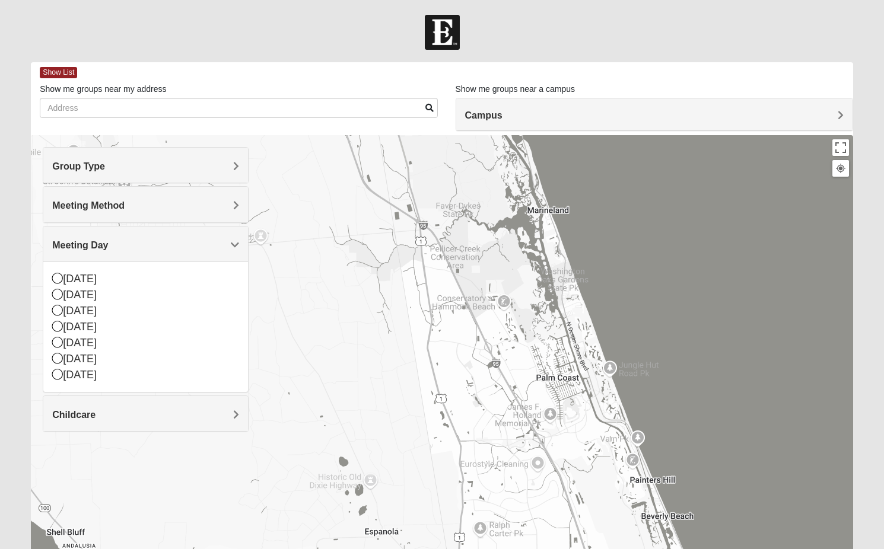
click at [123, 244] on h4 "Meeting Day" at bounding box center [145, 245] width 186 height 11
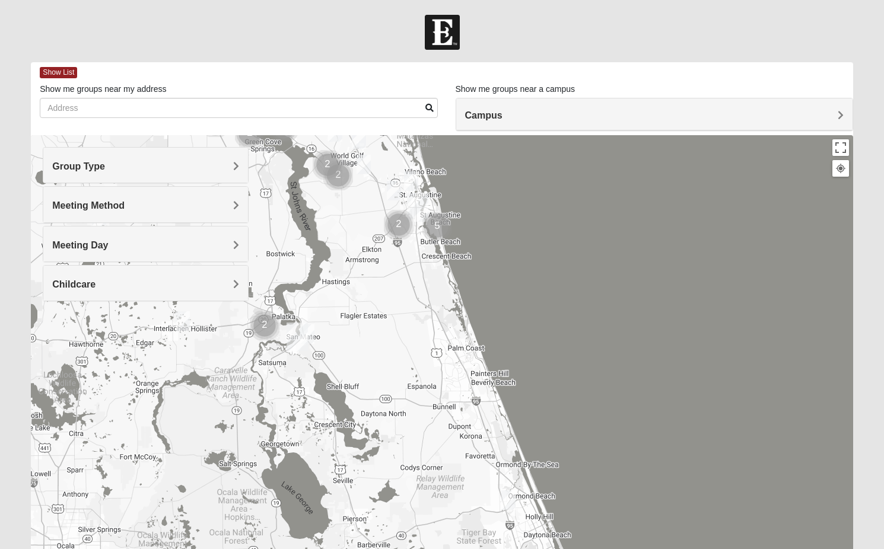
drag, startPoint x: 443, startPoint y: 358, endPoint x: 486, endPoint y: 324, distance: 54.9
click at [486, 324] on div at bounding box center [442, 372] width 822 height 475
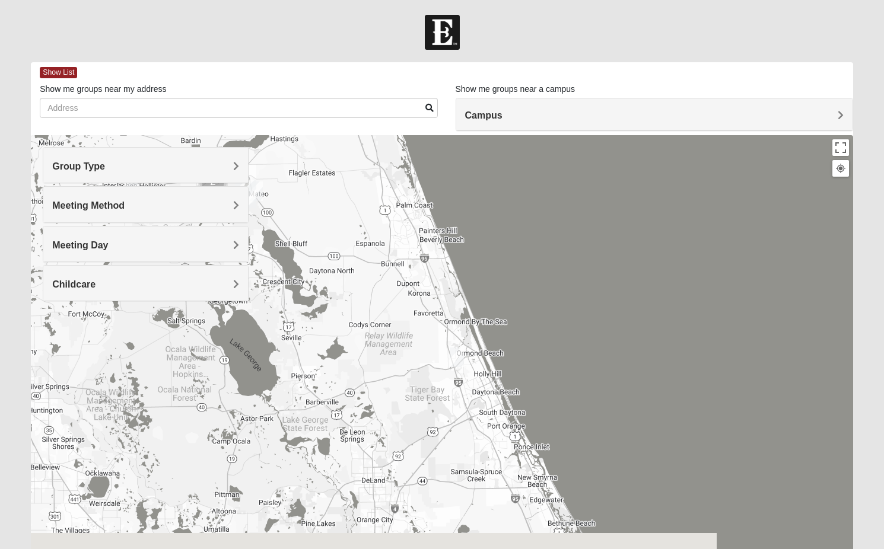
drag, startPoint x: 562, startPoint y: 437, endPoint x: 510, endPoint y: 296, distance: 150.3
click at [510, 296] on div at bounding box center [442, 372] width 822 height 475
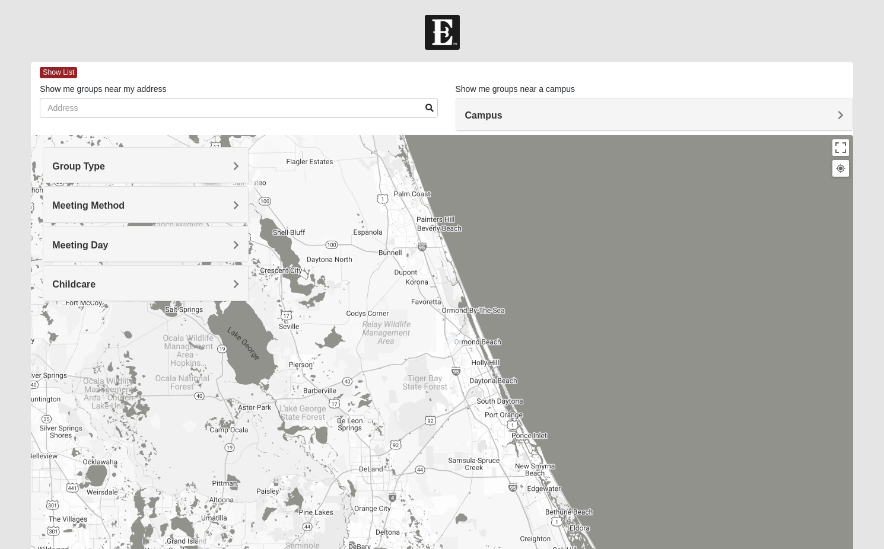
click at [457, 347] on img "Mixed Tracy 32714" at bounding box center [454, 346] width 14 height 20
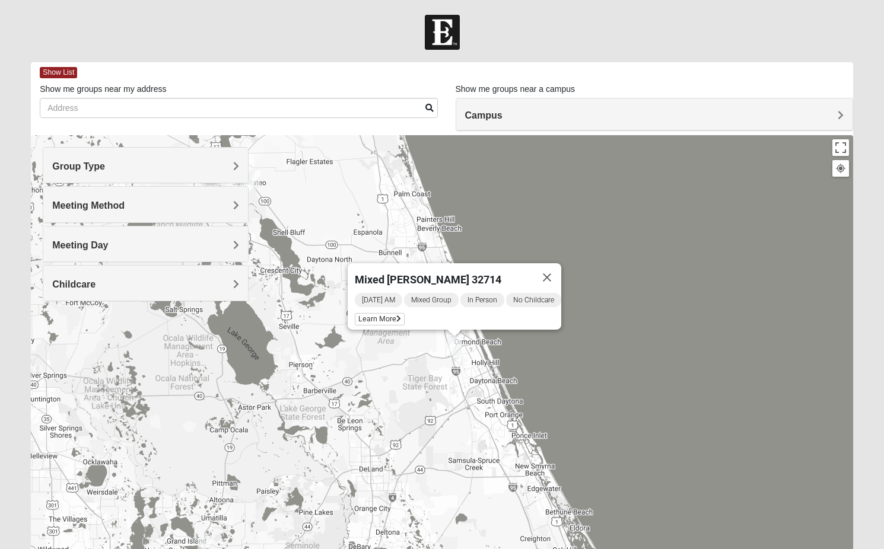
click at [603, 395] on div "Mixed Tracy 32714 Sunday AM Mixed Group In Person No Childcare Learn More" at bounding box center [442, 372] width 822 height 475
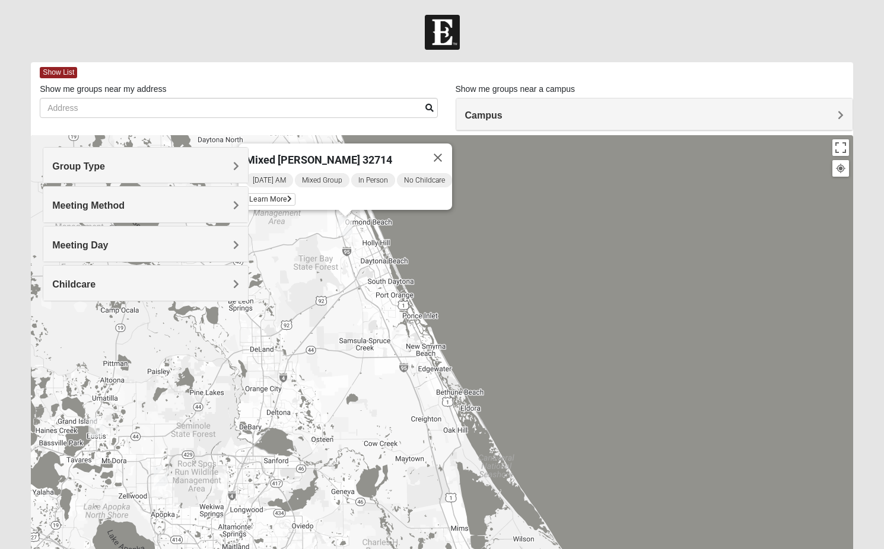
drag, startPoint x: 671, startPoint y: 434, endPoint x: 561, endPoint y: 313, distance: 163.4
click at [561, 313] on div "Mixed Tracy 32714 Sunday AM Mixed Group In Person No Childcare Learn More" at bounding box center [442, 372] width 822 height 475
click at [350, 370] on div "Mixed Tracy 32714 Sunday AM Mixed Group In Person No Childcare Learn More" at bounding box center [442, 372] width 822 height 475
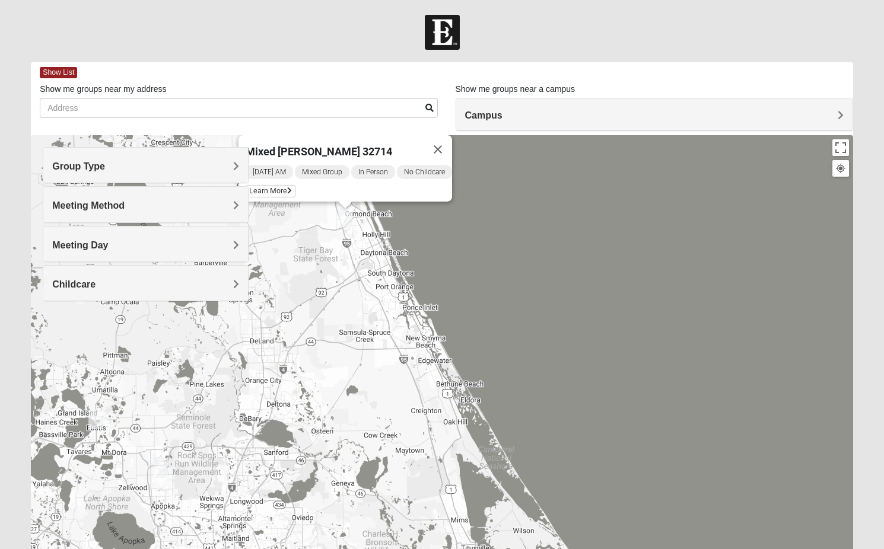
drag, startPoint x: 497, startPoint y: 375, endPoint x: 527, endPoint y: 276, distance: 103.6
click at [527, 276] on div "Mixed Tracy 32714 Sunday AM Mixed Group In Person No Childcare Learn More" at bounding box center [442, 372] width 822 height 475
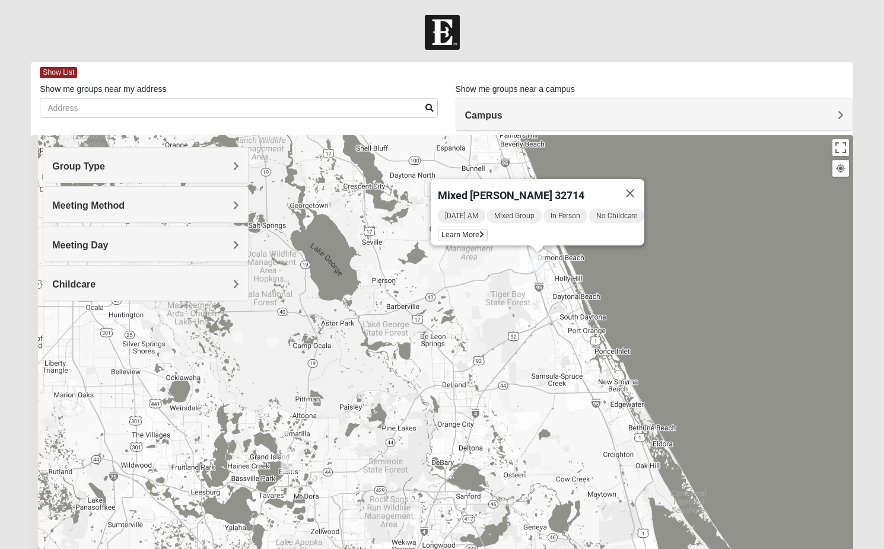
drag, startPoint x: 537, startPoint y: 289, endPoint x: 698, endPoint y: 427, distance: 212.1
click at [698, 427] on div "Mixed Tracy 32714 Sunday AM Mixed Group In Person No Childcare Learn More" at bounding box center [442, 372] width 822 height 475
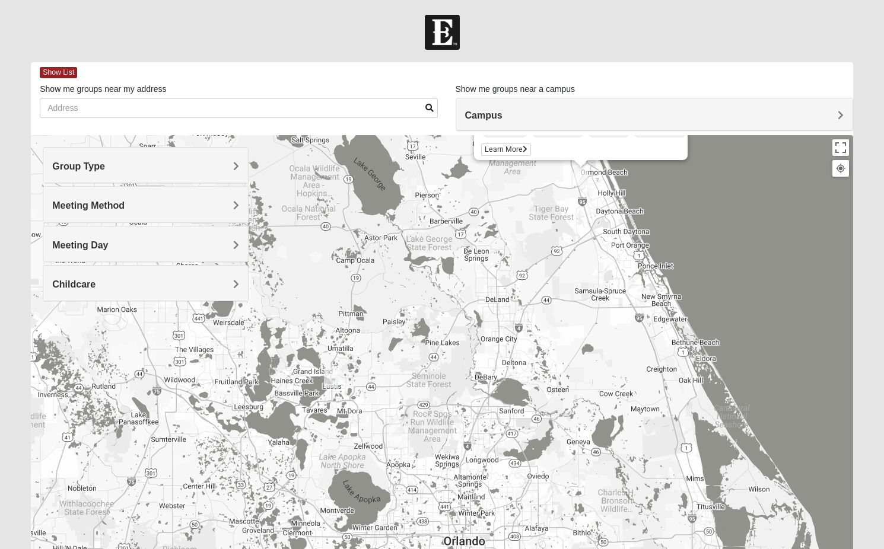
drag, startPoint x: 438, startPoint y: 405, endPoint x: 477, endPoint y: 307, distance: 104.7
click at [477, 307] on div "Mixed Tracy 32714 Sunday AM Mixed Group In Person No Childcare Learn More" at bounding box center [442, 372] width 822 height 475
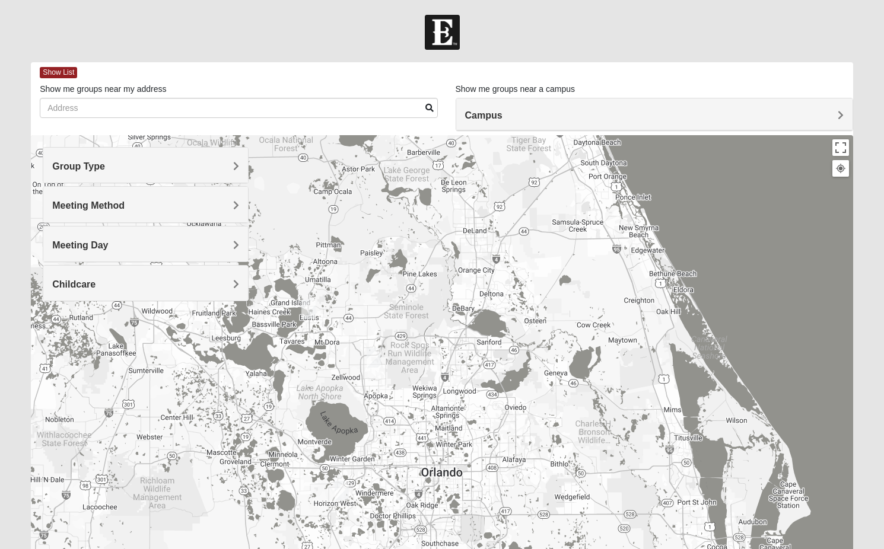
drag, startPoint x: 524, startPoint y: 348, endPoint x: 510, endPoint y: 313, distance: 38.0
click at [510, 313] on div "Mixed Tracy 32714 Sunday AM Mixed Group In Person No Childcare Learn More" at bounding box center [442, 372] width 822 height 475
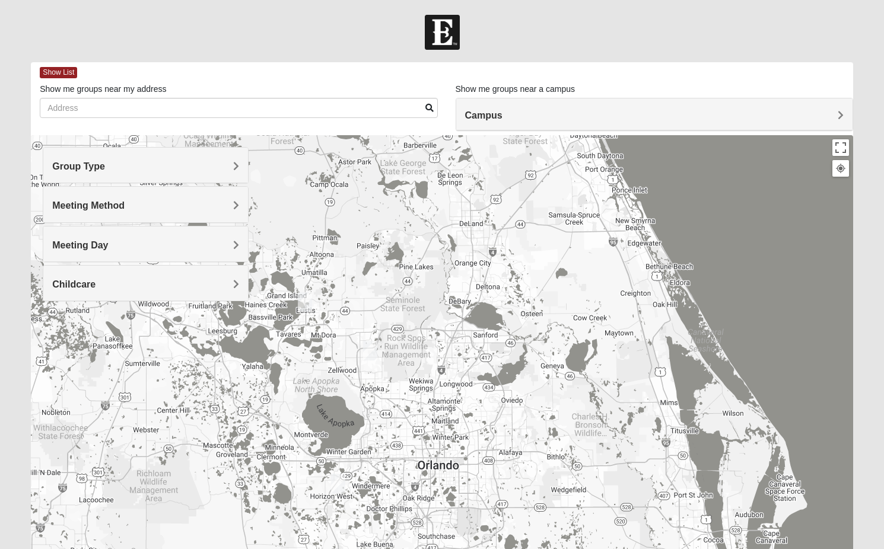
click at [375, 344] on img "Mixed Gerber 32712" at bounding box center [370, 351] width 14 height 20
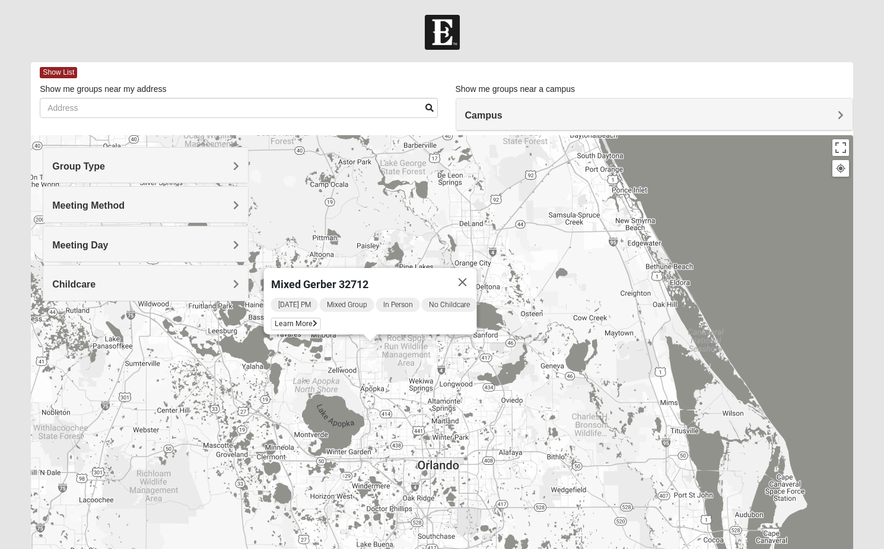
click at [593, 370] on div "Mixed Gerber 32712 Thursday PM Mixed Group In Person No Childcare Learn More" at bounding box center [442, 372] width 822 height 475
click at [341, 485] on img "Mixed Lange 34787" at bounding box center [338, 484] width 14 height 20
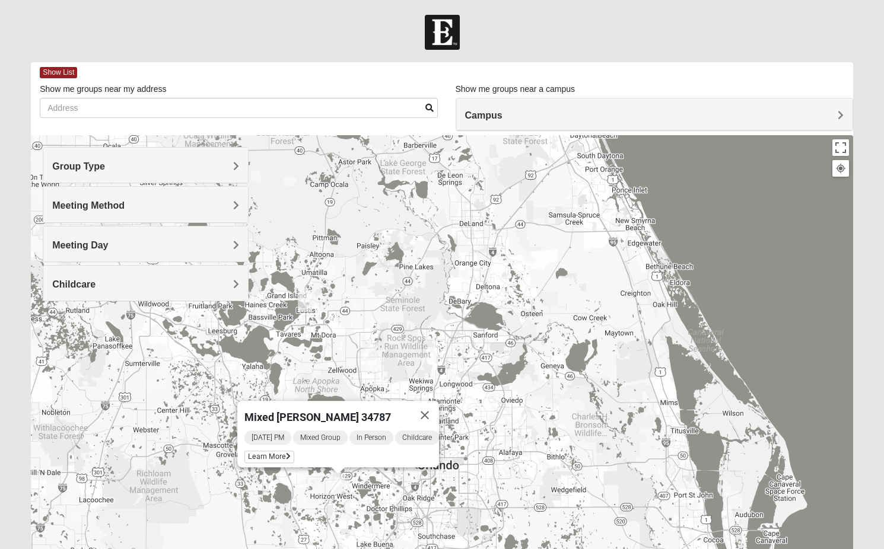
click at [518, 351] on div "Mixed Lange 34787 Thursday PM Mixed Group In Person Childcare Learn More" at bounding box center [442, 372] width 822 height 475
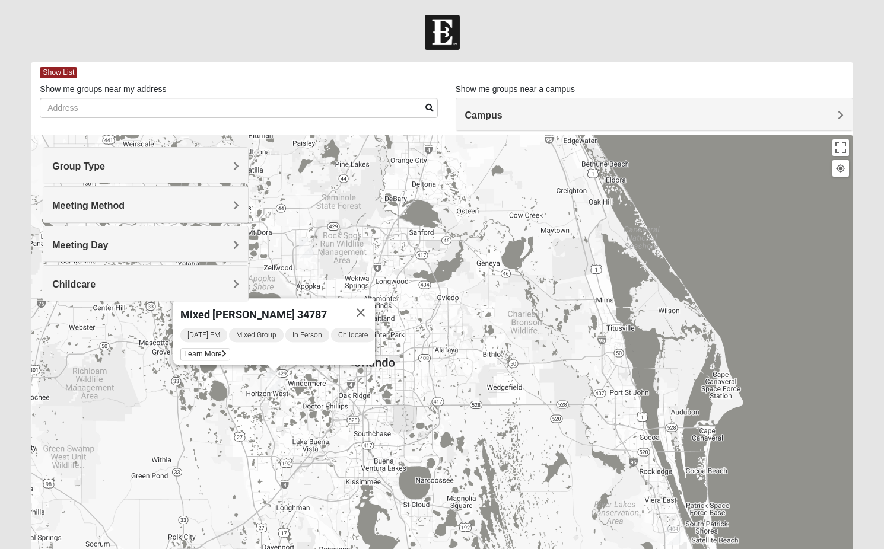
drag, startPoint x: 595, startPoint y: 392, endPoint x: 527, endPoint y: 284, distance: 128.2
click at [527, 284] on div "Mixed Lange 34787 Thursday PM Mixed Group In Person Childcare Learn More" at bounding box center [442, 372] width 822 height 475
